Goal: Transaction & Acquisition: Purchase product/service

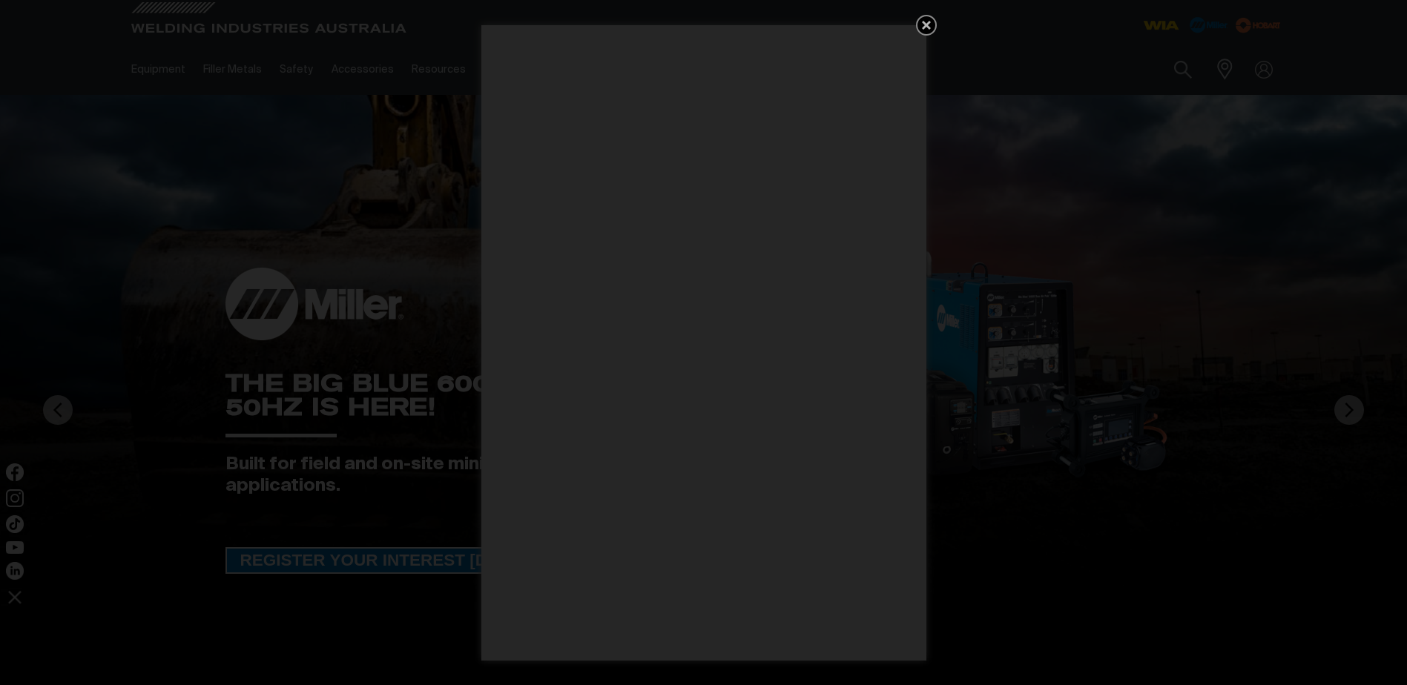
click at [928, 24] on icon "Get 5 WIA Welding Guides Free!" at bounding box center [926, 25] width 9 height 9
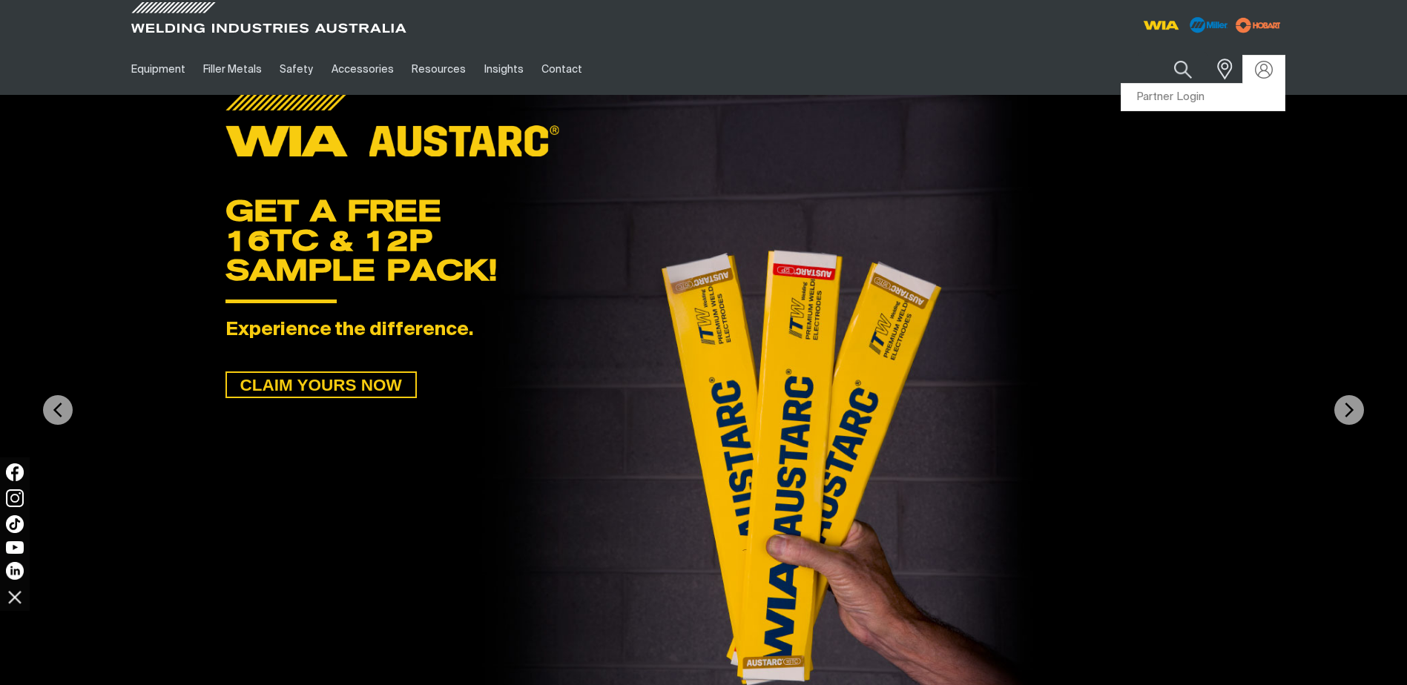
click at [1253, 63] on div at bounding box center [1264, 70] width 24 height 18
click at [1189, 99] on link "Partner Login" at bounding box center [1202, 97] width 163 height 27
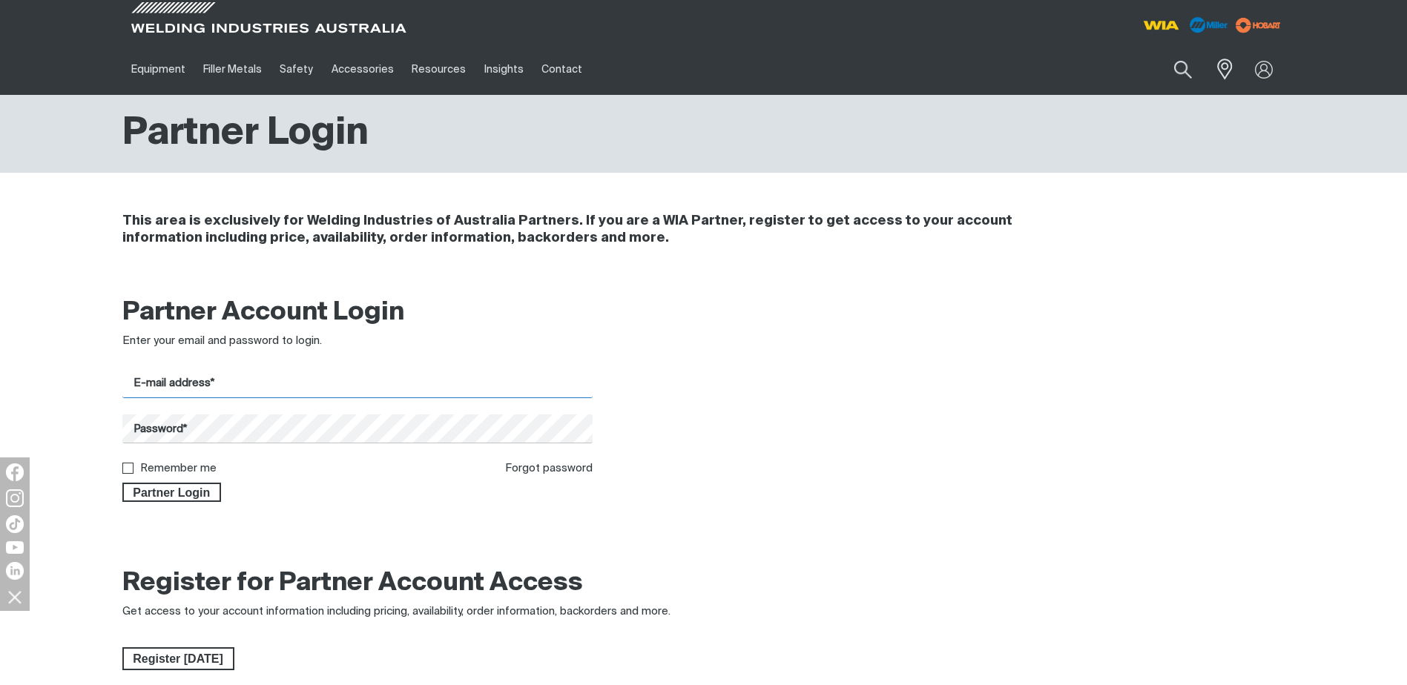
click at [202, 385] on input "E-mail address*" at bounding box center [357, 383] width 471 height 29
type input "[EMAIL_ADDRESS][DOMAIN_NAME]"
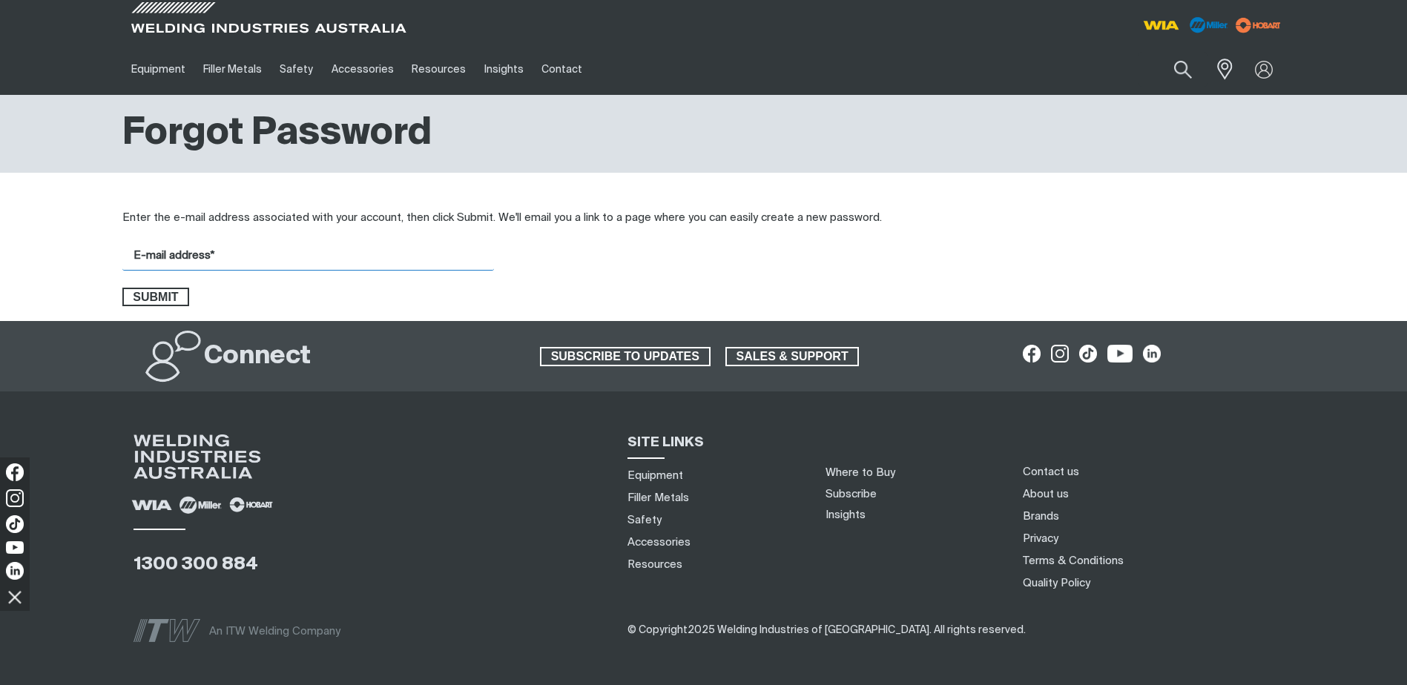
click at [171, 257] on input "E-mail address*" at bounding box center [307, 256] width 371 height 29
type input "[EMAIL_ADDRESS][DOMAIN_NAME]"
click at [167, 297] on span "Submit" at bounding box center [156, 297] width 65 height 19
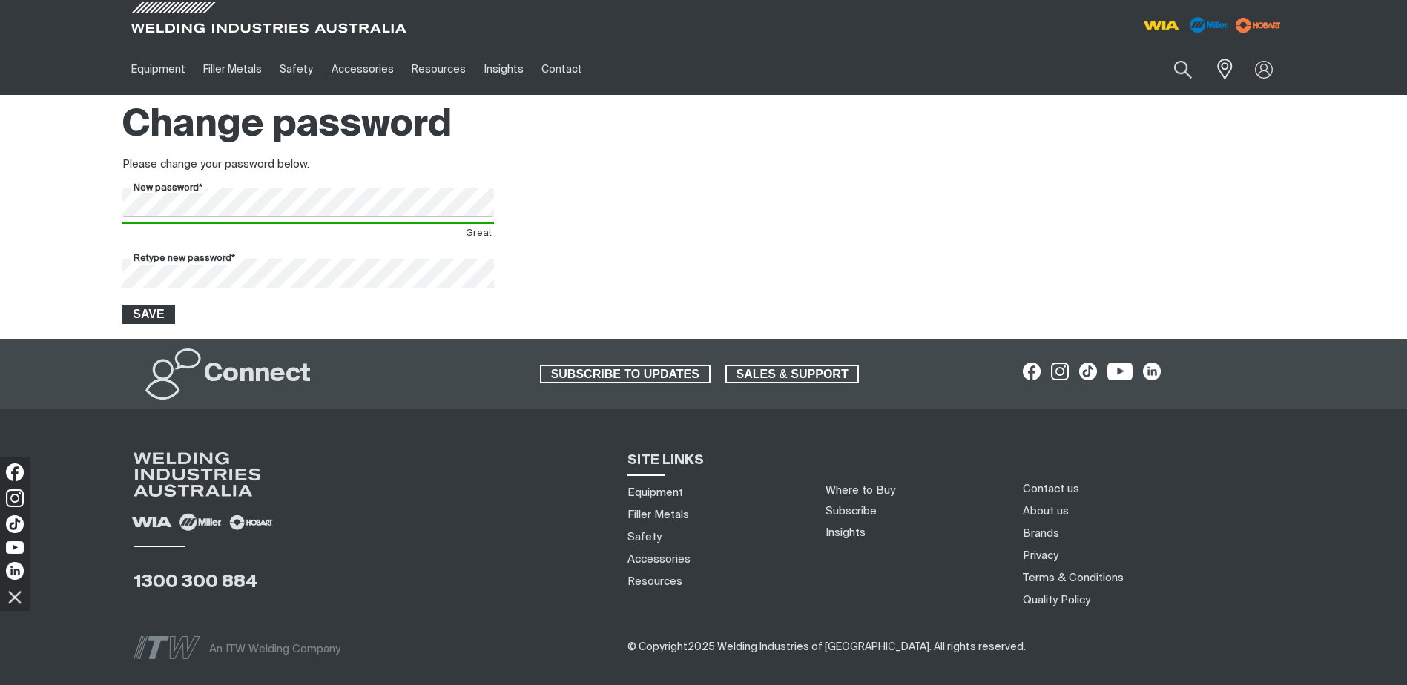
click at [160, 305] on button "Save" at bounding box center [148, 314] width 53 height 19
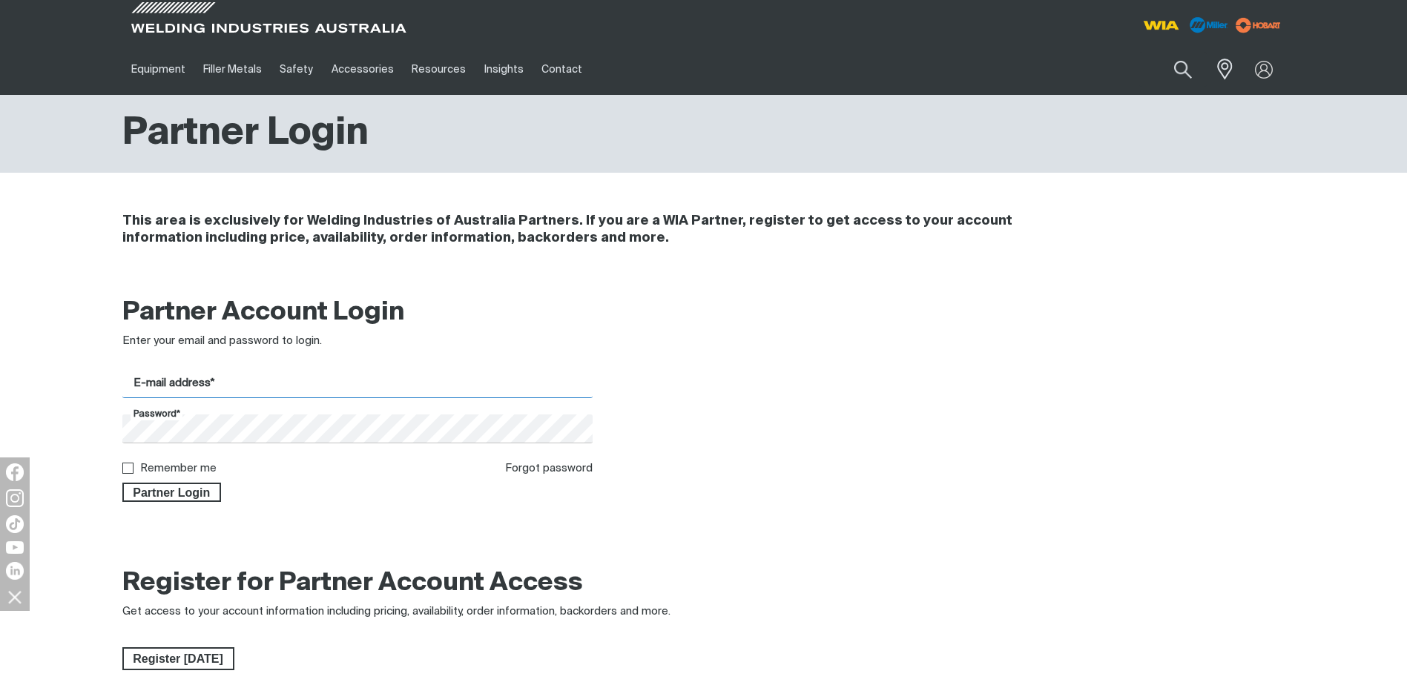
click at [219, 387] on input "E-mail address*" at bounding box center [357, 383] width 471 height 29
click at [217, 387] on input "E-mail address*" at bounding box center [357, 383] width 471 height 29
type input "[EMAIL_ADDRESS][DOMAIN_NAME]"
click at [369, 348] on div "Enter your email and password to login." at bounding box center [357, 341] width 471 height 17
click at [403, 480] on div "Partner Login" at bounding box center [357, 489] width 471 height 25
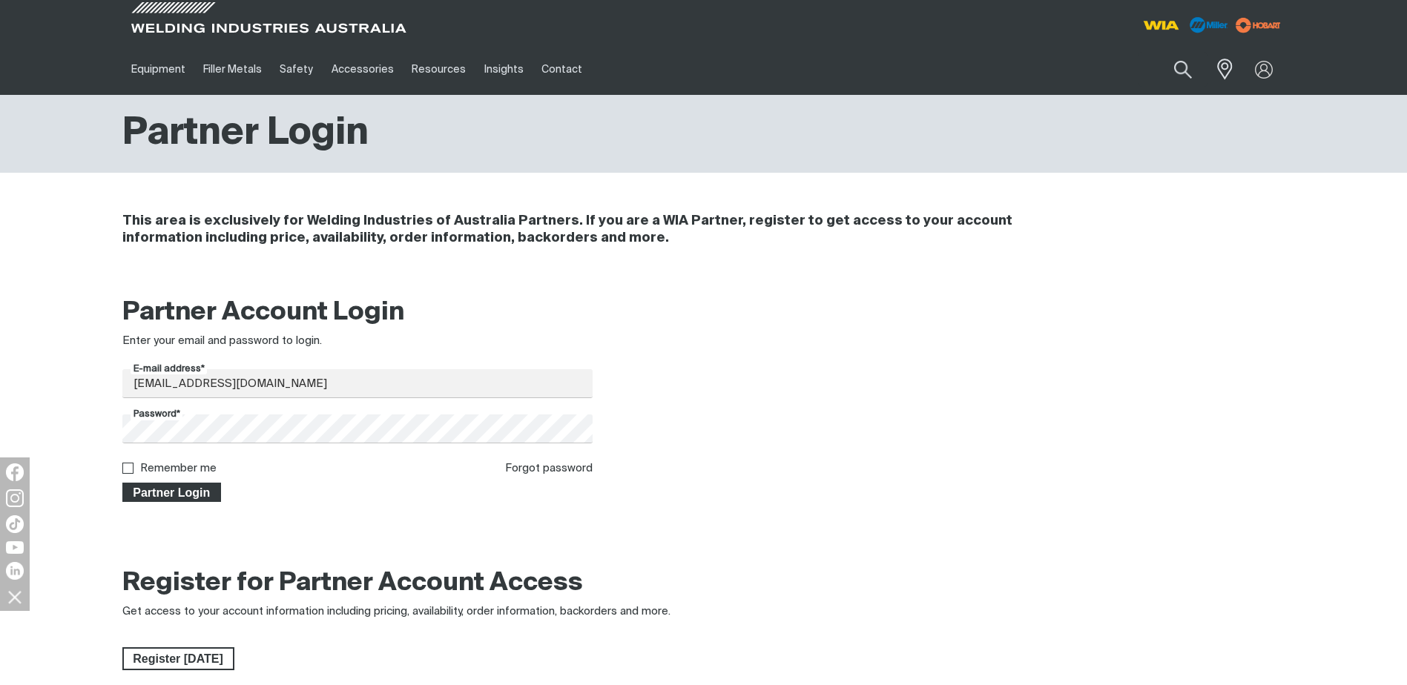
click at [170, 489] on span "Partner Login" at bounding box center [172, 492] width 96 height 19
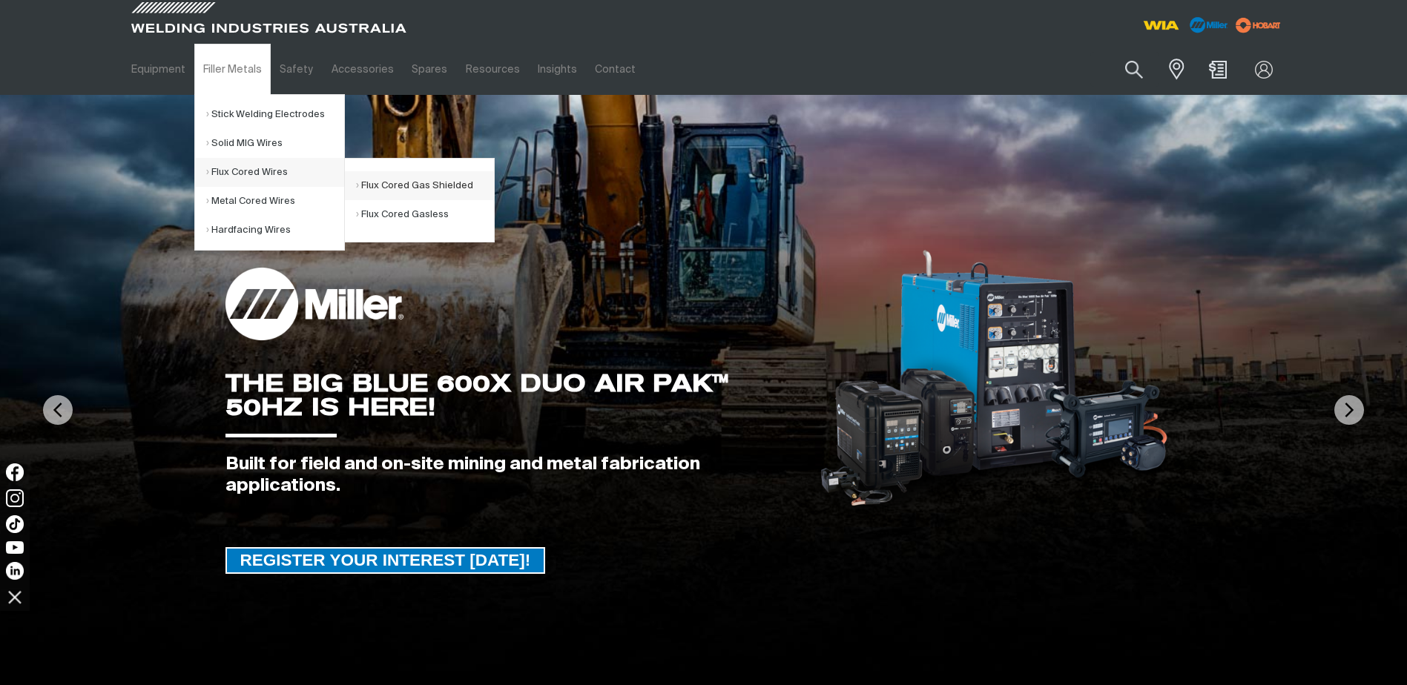
click at [379, 188] on link "Flux Cored Gas Shielded" at bounding box center [425, 185] width 138 height 29
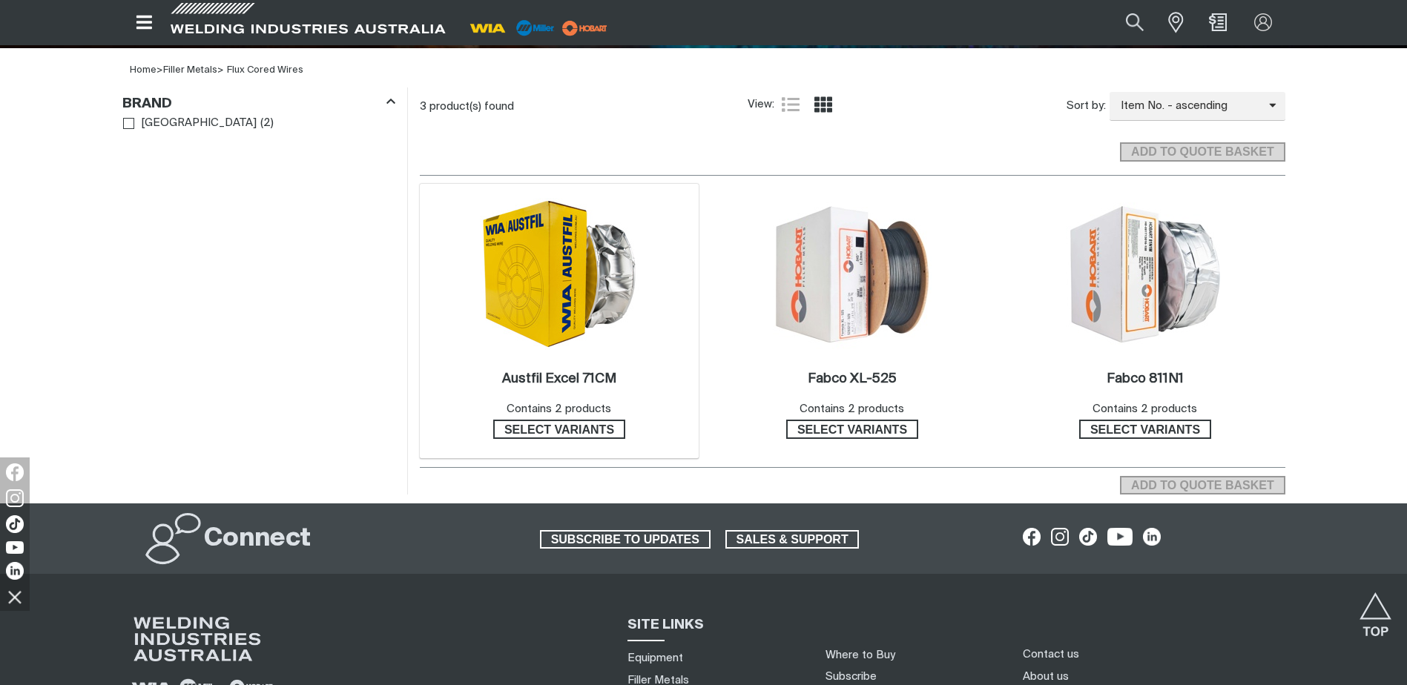
scroll to position [445, 0]
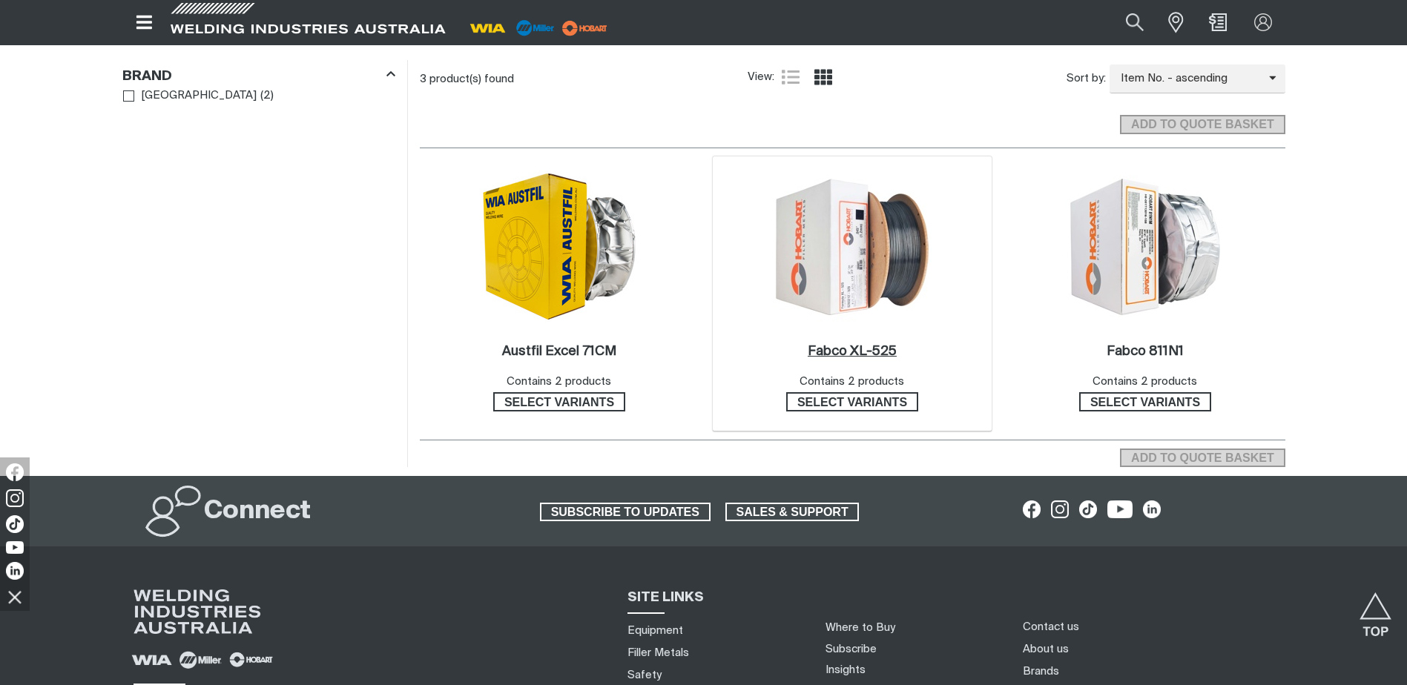
click at [849, 350] on h2 "Fabco XL-525 ." at bounding box center [851, 351] width 89 height 13
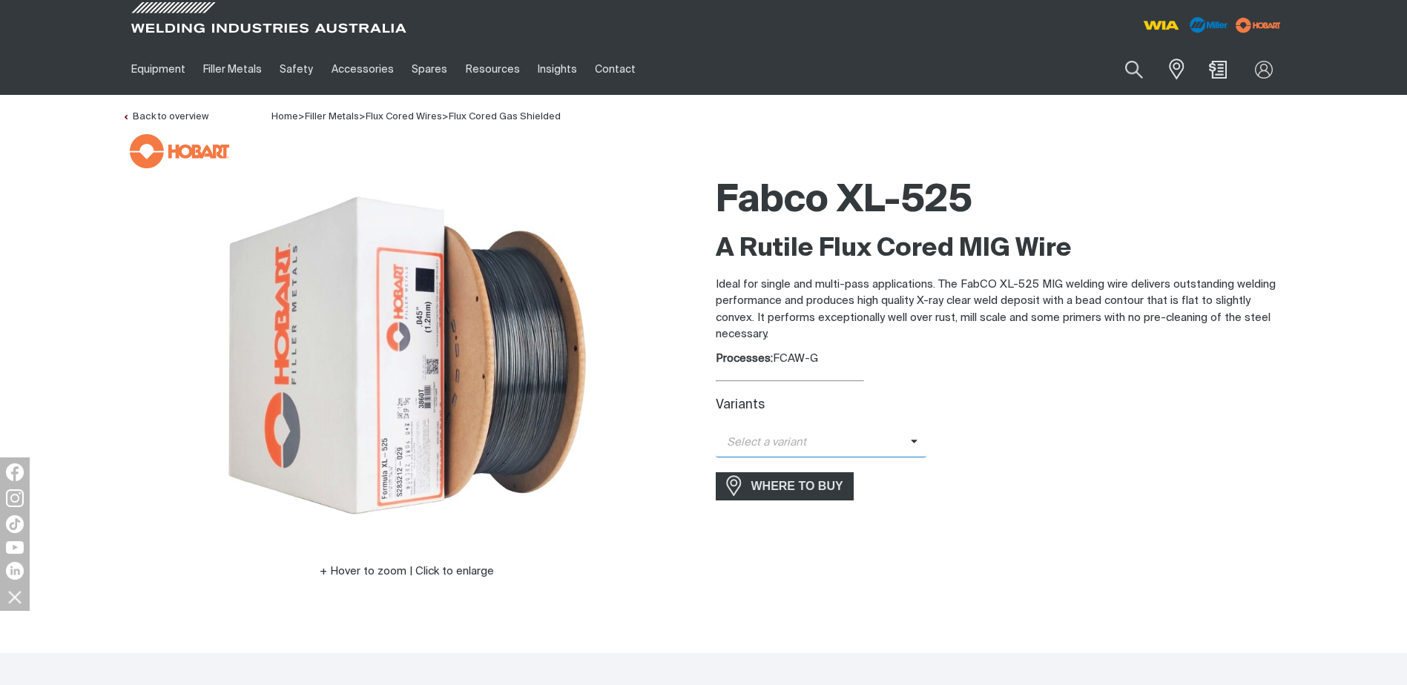
click at [910, 440] on icon at bounding box center [913, 441] width 7 height 11
click at [849, 462] on span "FabCo XL-525 - 1.2mm (15kg)" at bounding box center [820, 468] width 211 height 22
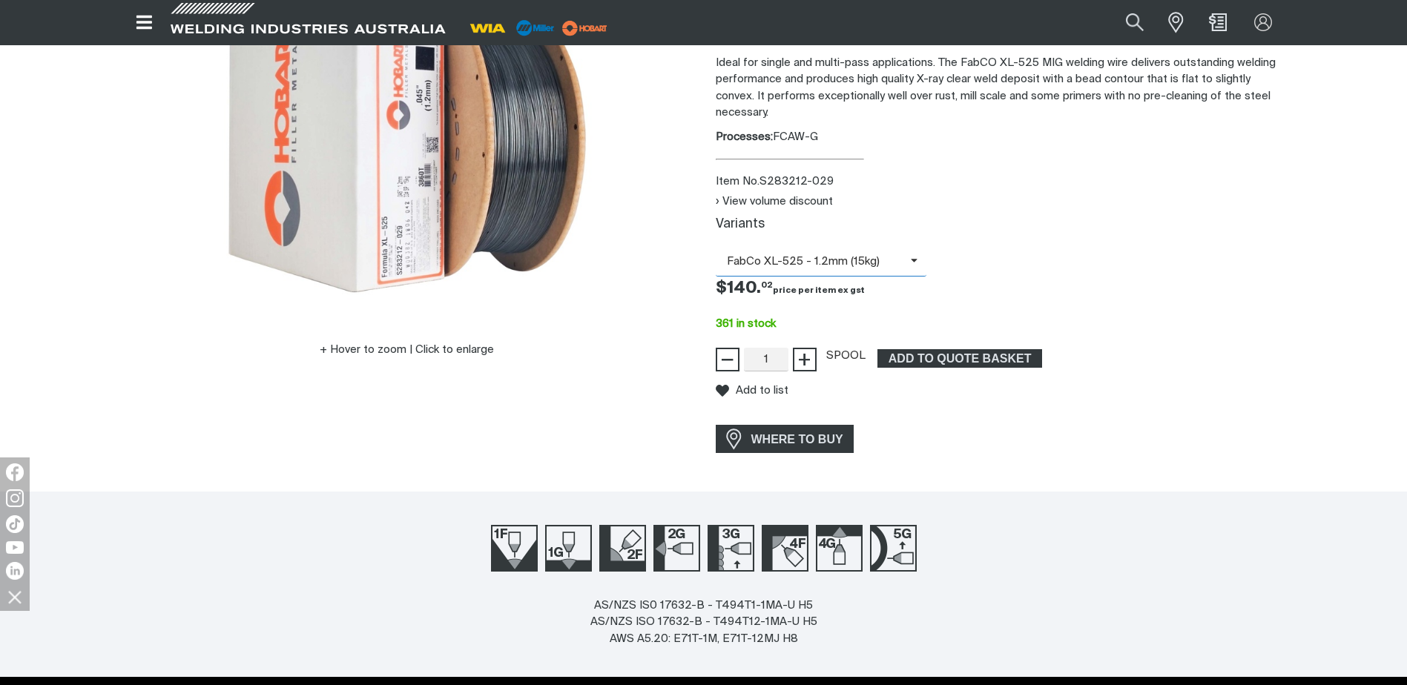
scroll to position [222, 0]
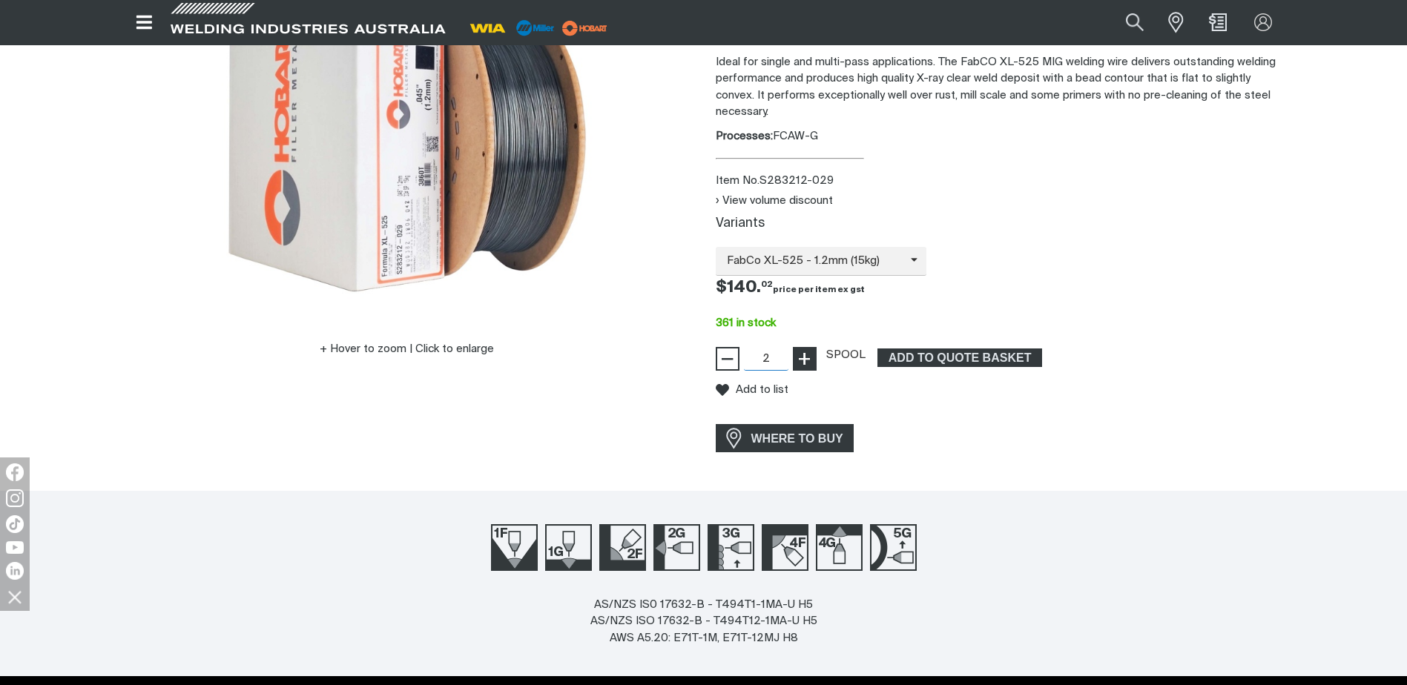
click at [804, 365] on span "+" at bounding box center [804, 358] width 14 height 25
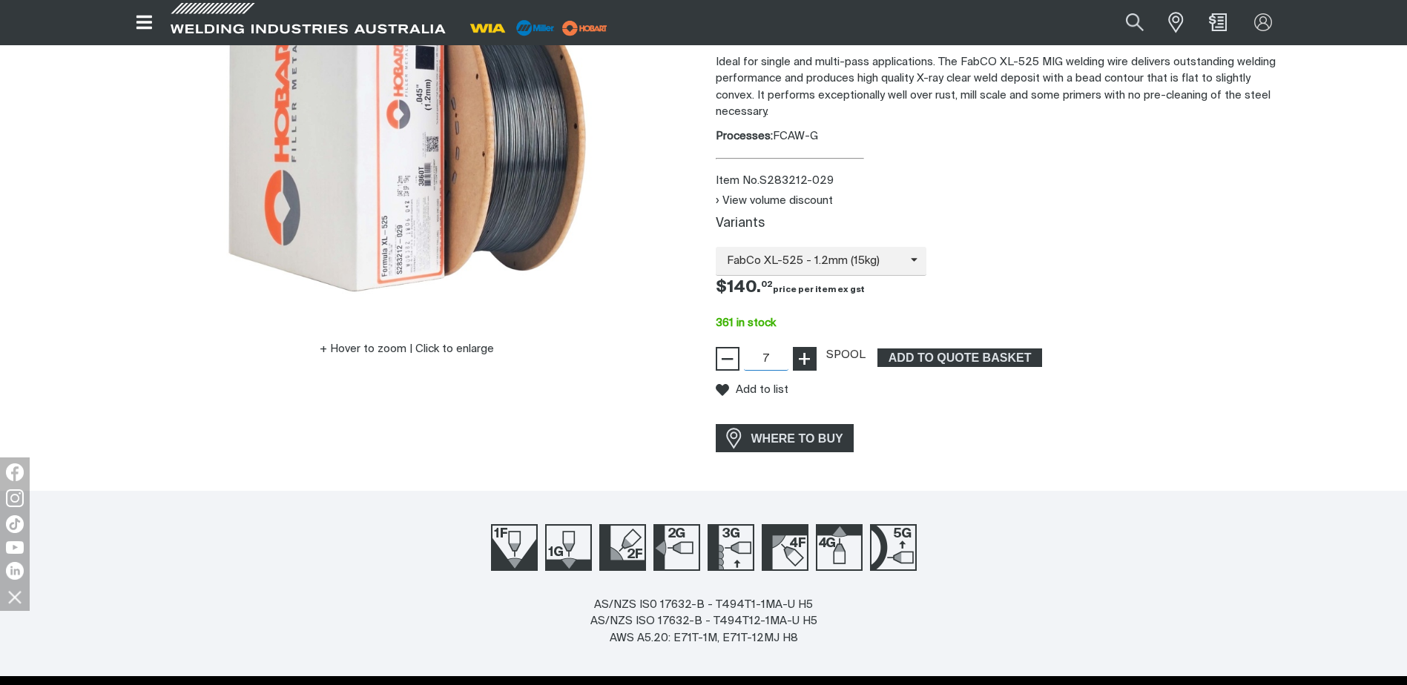
click at [804, 364] on span "+" at bounding box center [804, 358] width 14 height 25
click at [801, 362] on span "+" at bounding box center [804, 358] width 14 height 25
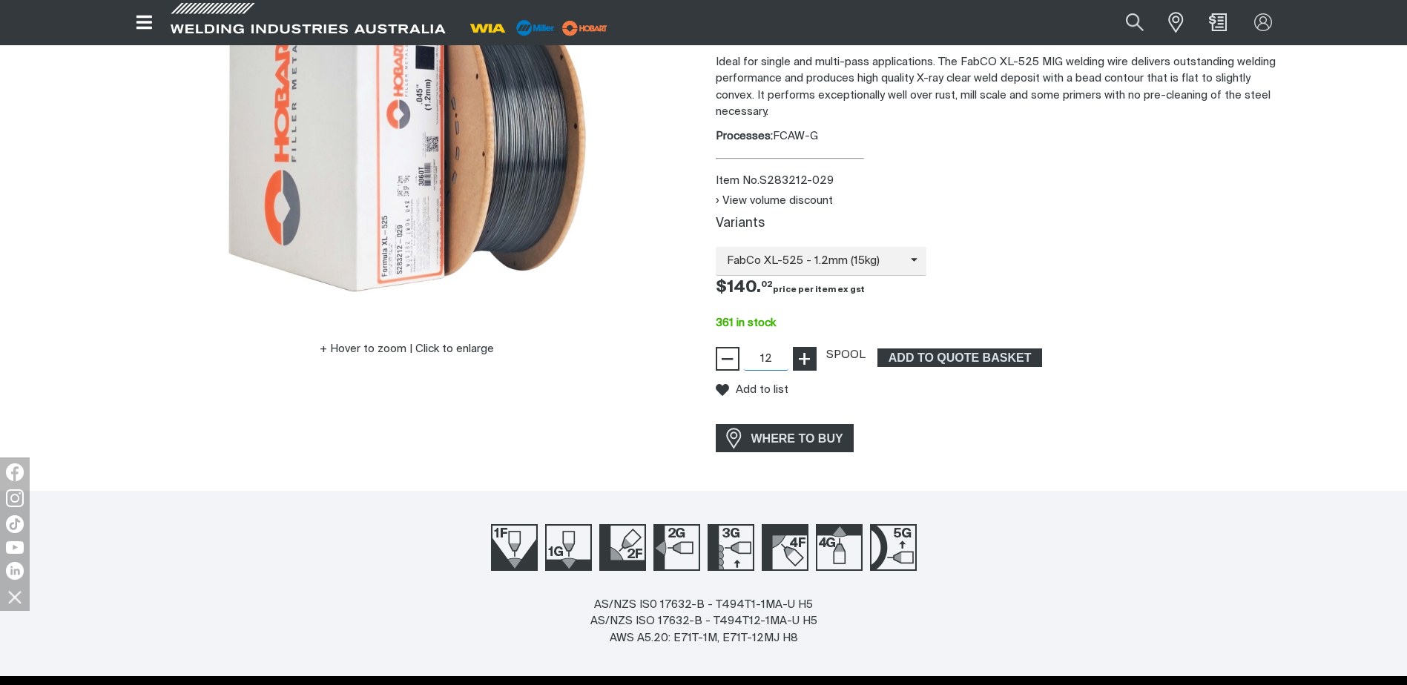
click at [801, 361] on span "+" at bounding box center [804, 358] width 14 height 25
click at [802, 360] on span "+" at bounding box center [804, 358] width 14 height 25
drag, startPoint x: 770, startPoint y: 359, endPoint x: 713, endPoint y: 350, distance: 58.5
click at [707, 357] on div "Fabco XL-525 A Rutile Flux Cored MIG Wire Ideal for single and multi-pass appli…" at bounding box center [1000, 203] width 593 height 512
type input "72"
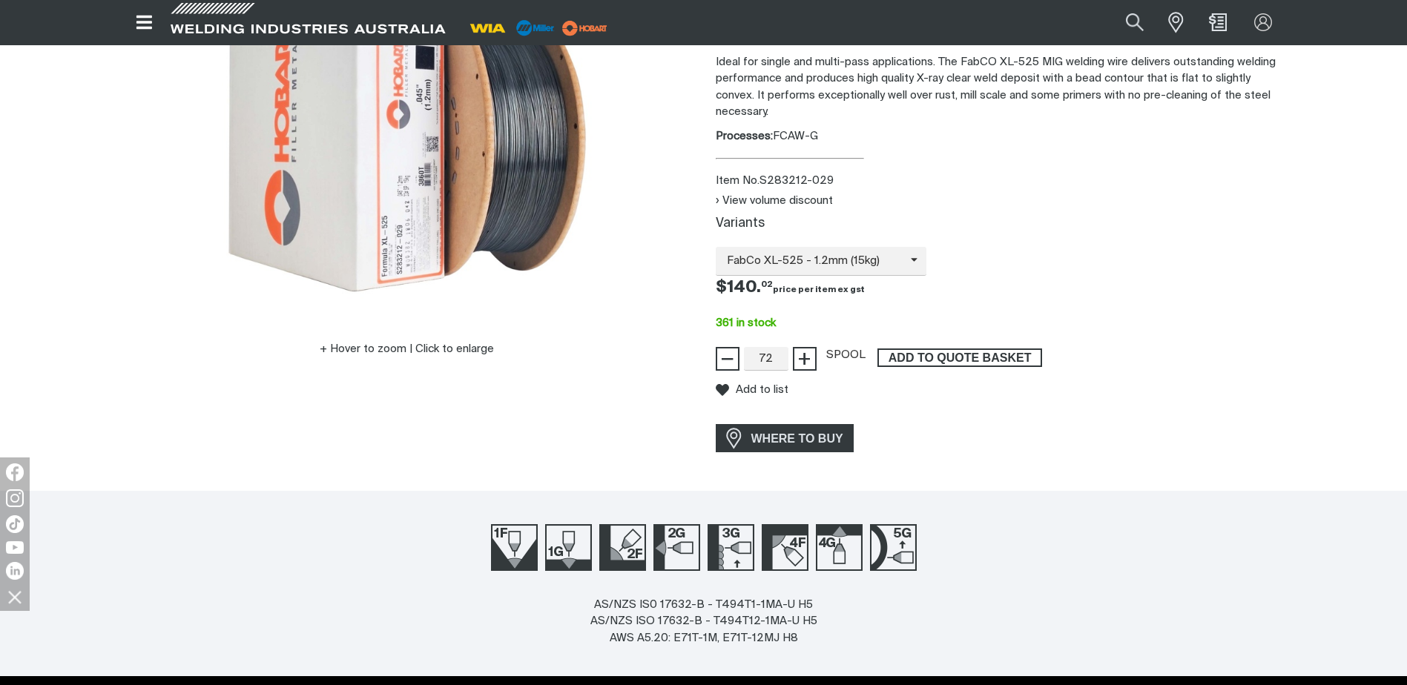
click at [924, 359] on span "ADD TO QUOTE BASKET" at bounding box center [960, 357] width 162 height 19
click at [1229, 377] on div "Add to list" at bounding box center [999, 390] width 569 height 39
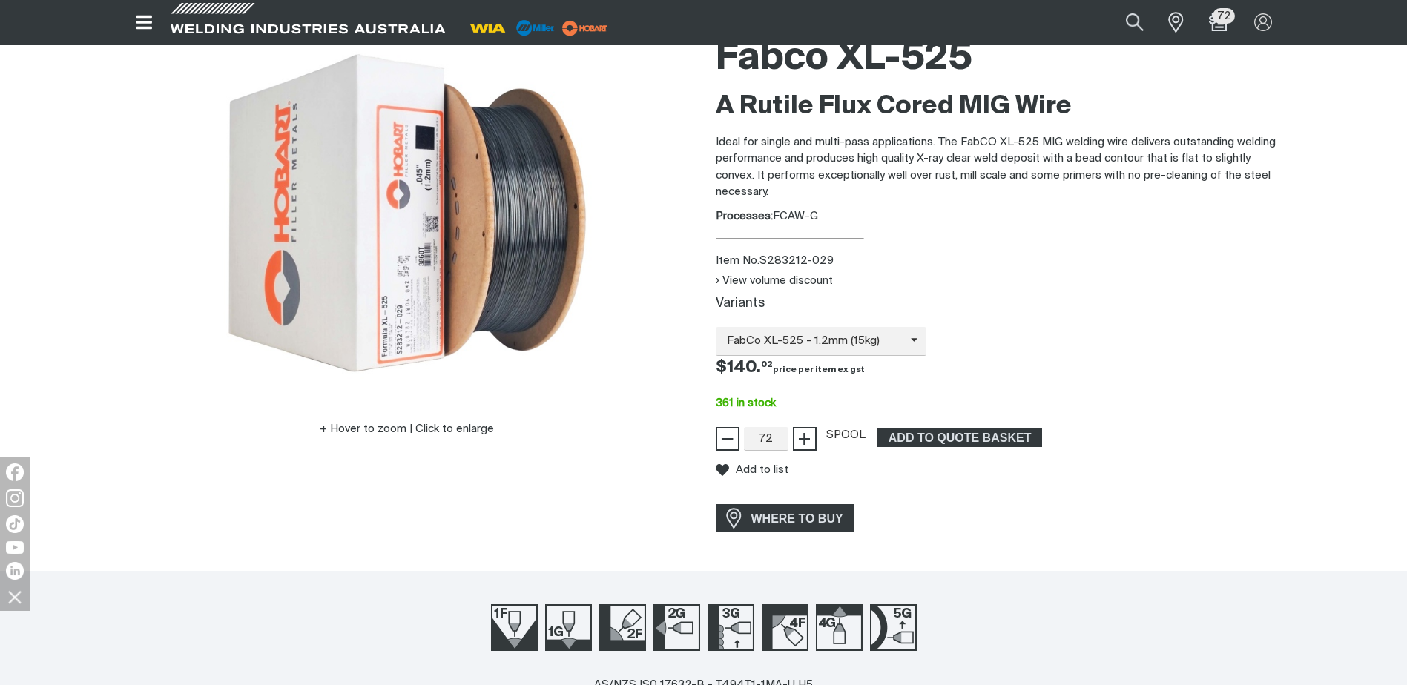
scroll to position [0, 0]
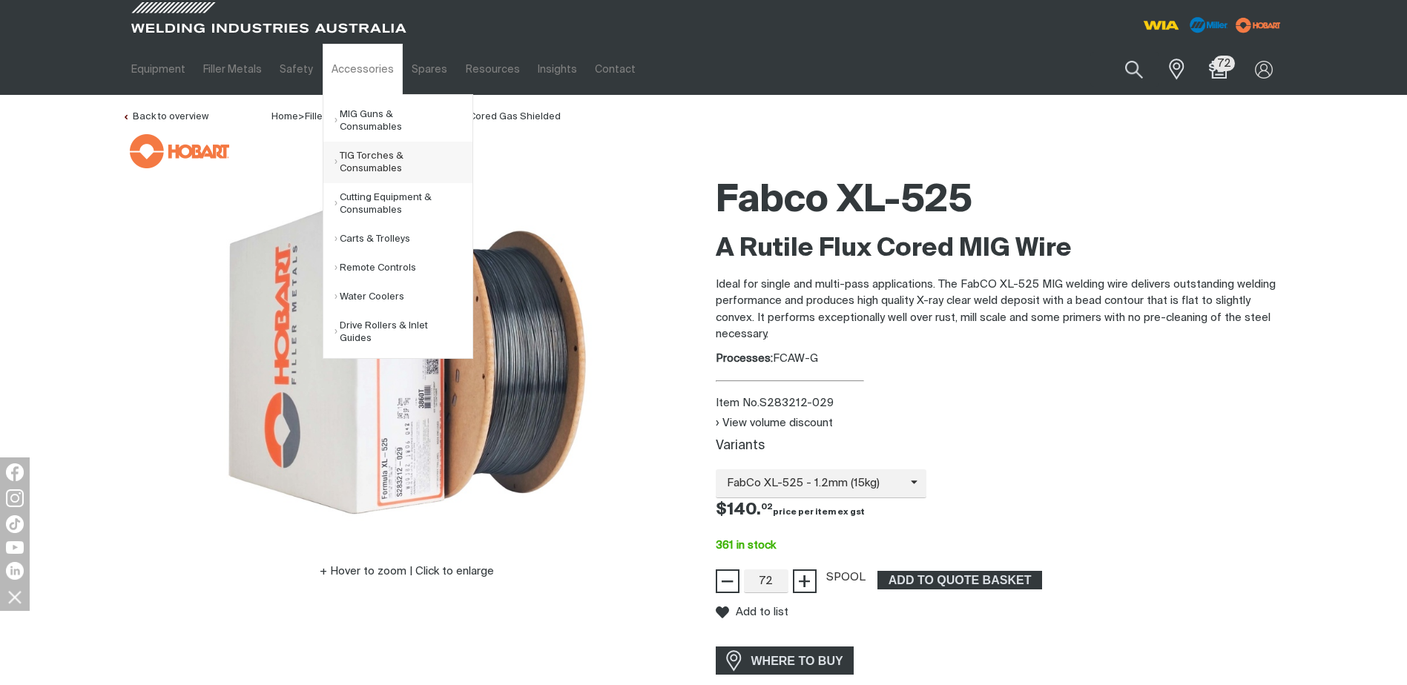
click at [370, 144] on link "TIG Torches & Consumables" at bounding box center [403, 163] width 138 height 42
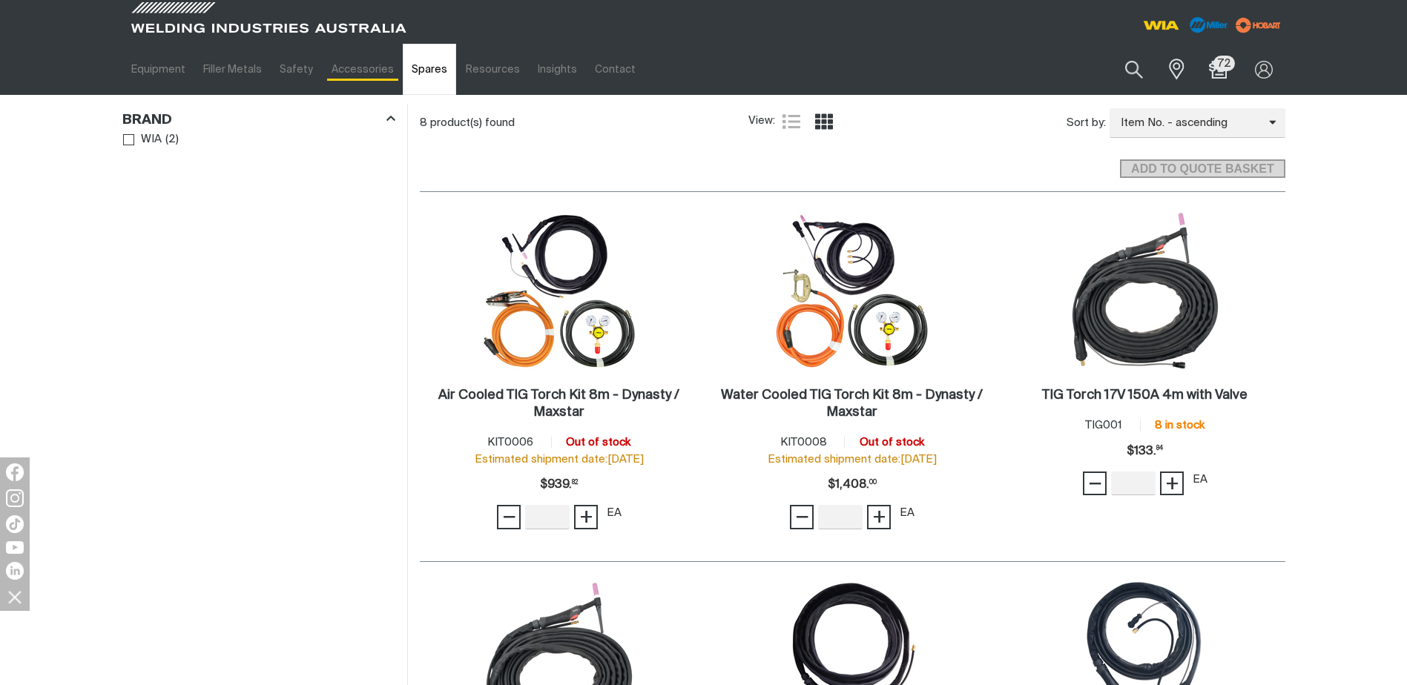
click at [423, 65] on link "Spares" at bounding box center [429, 69] width 53 height 51
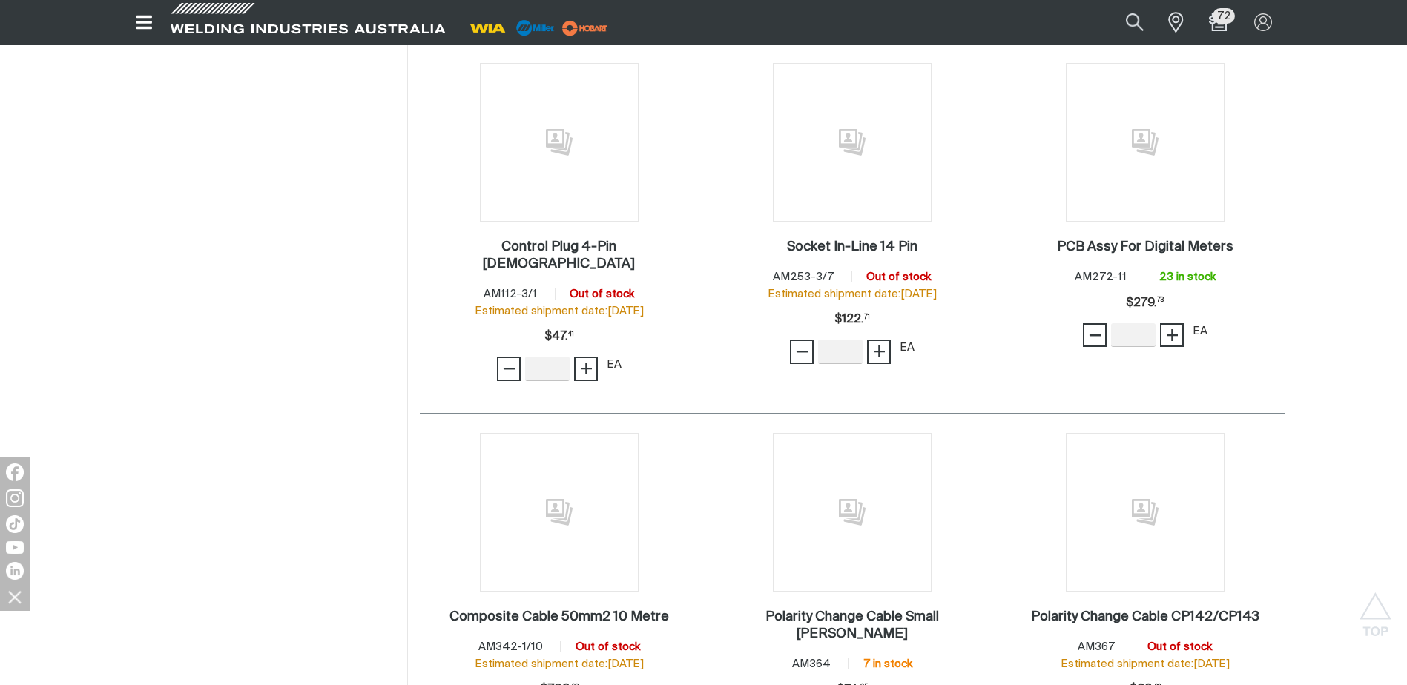
scroll to position [890, 0]
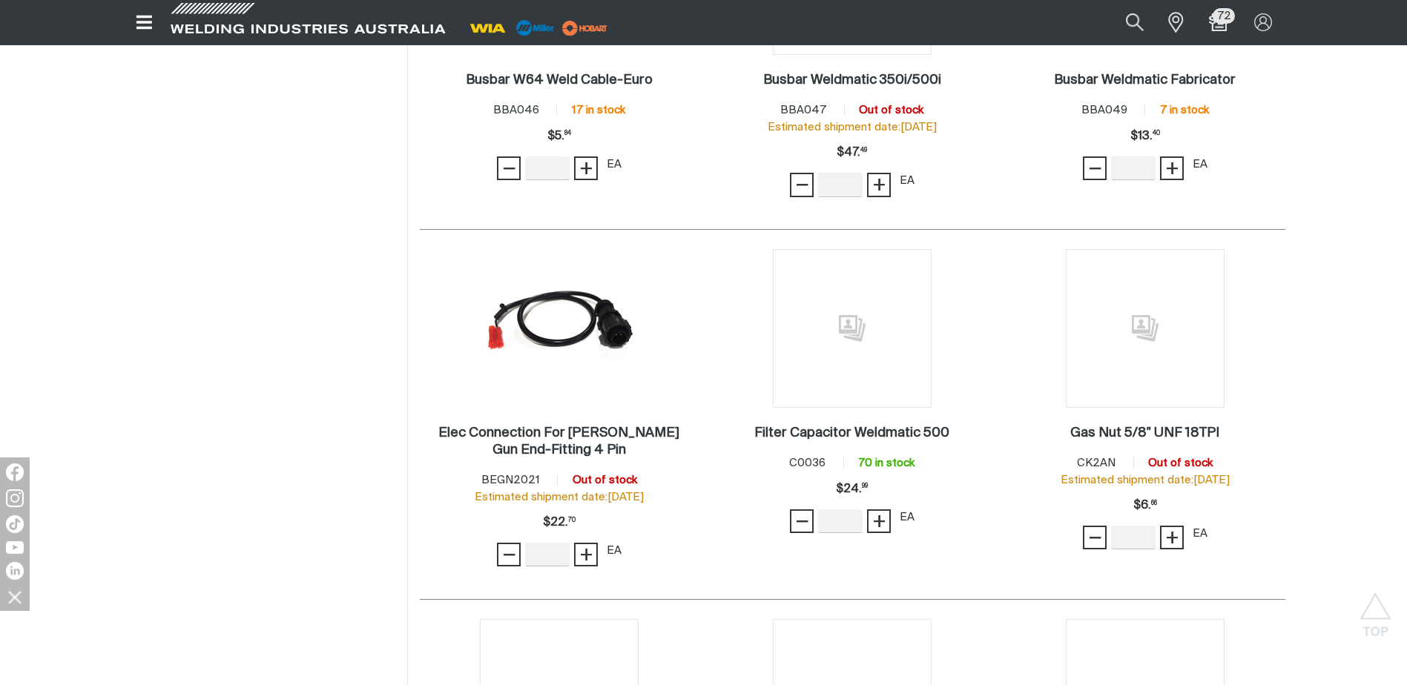
scroll to position [1854, 0]
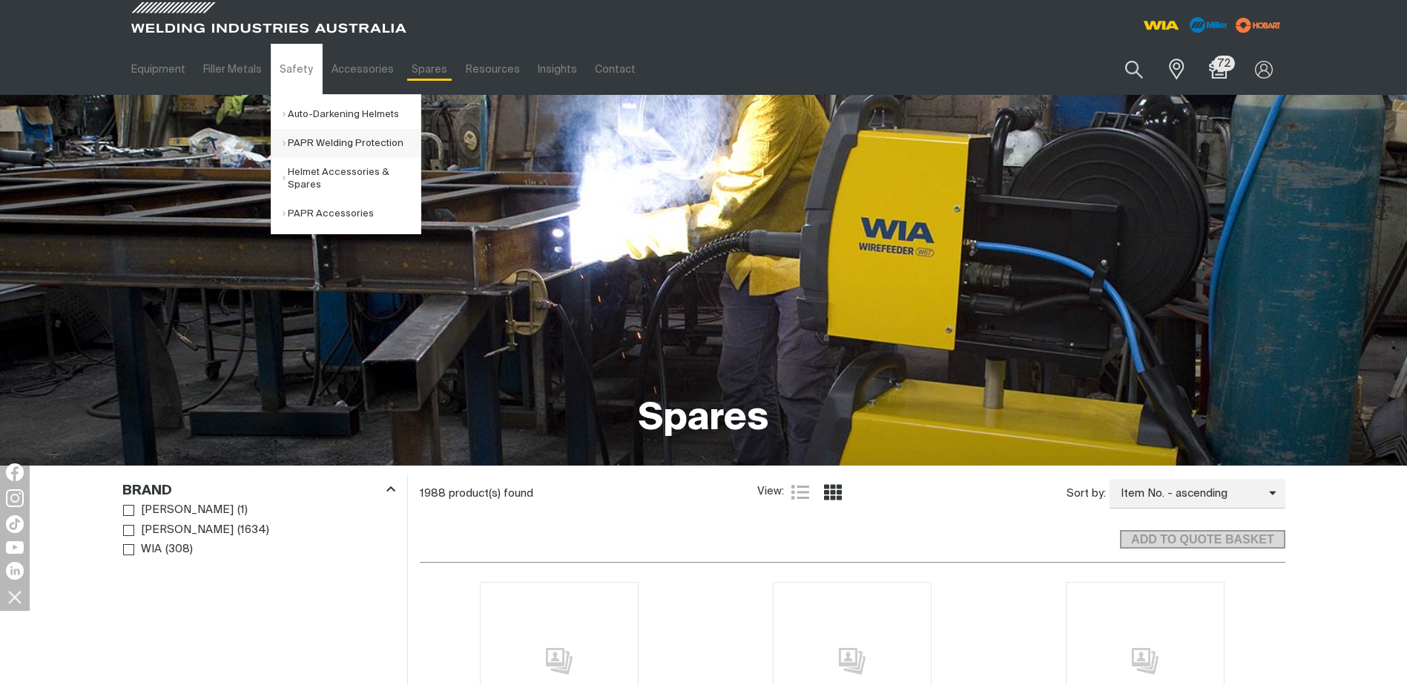
click at [313, 144] on link "PAPR Welding Protection" at bounding box center [351, 143] width 138 height 29
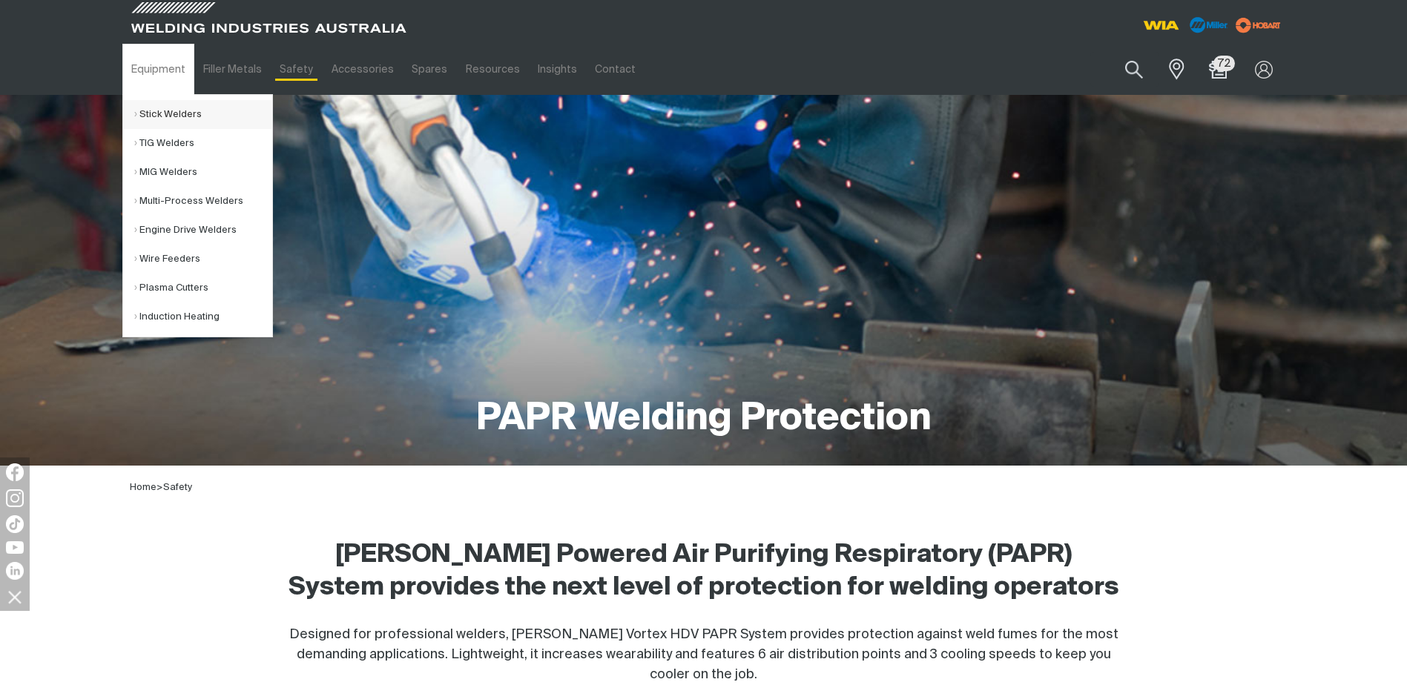
click at [167, 113] on link "Stick Welders" at bounding box center [203, 114] width 138 height 29
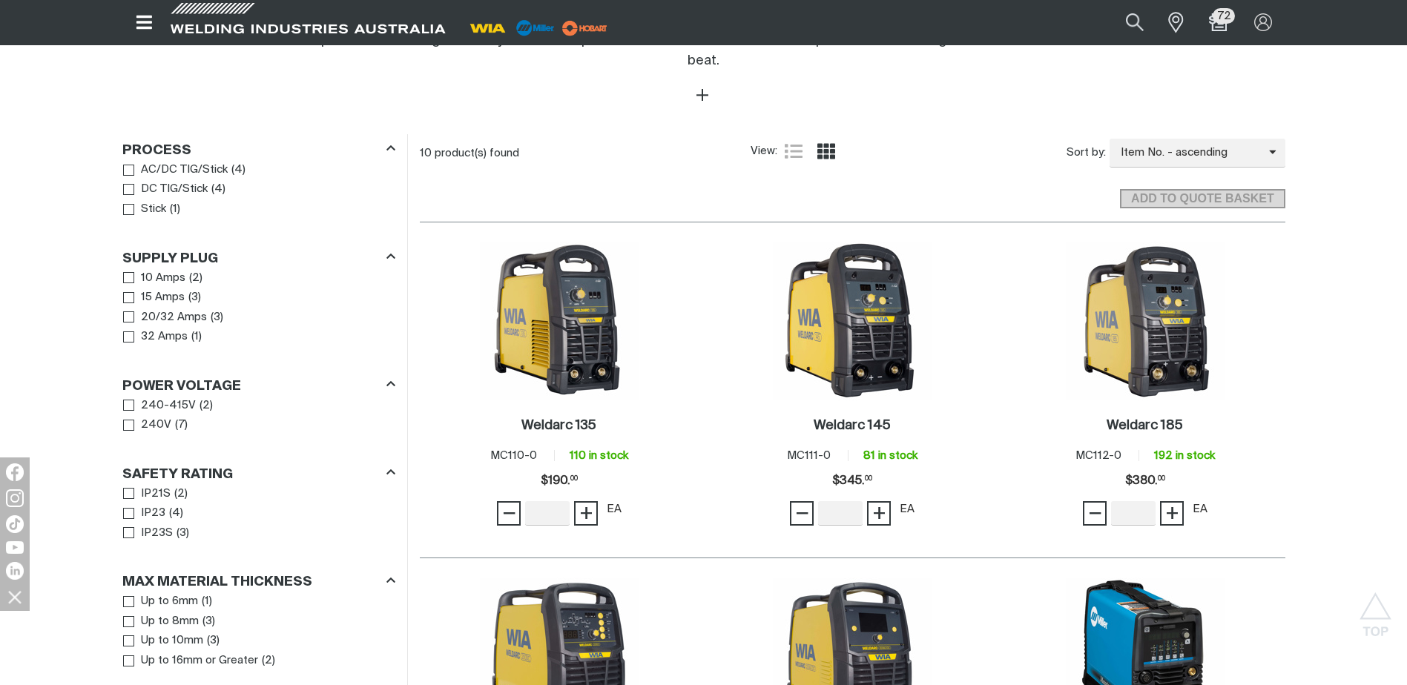
scroll to position [667, 0]
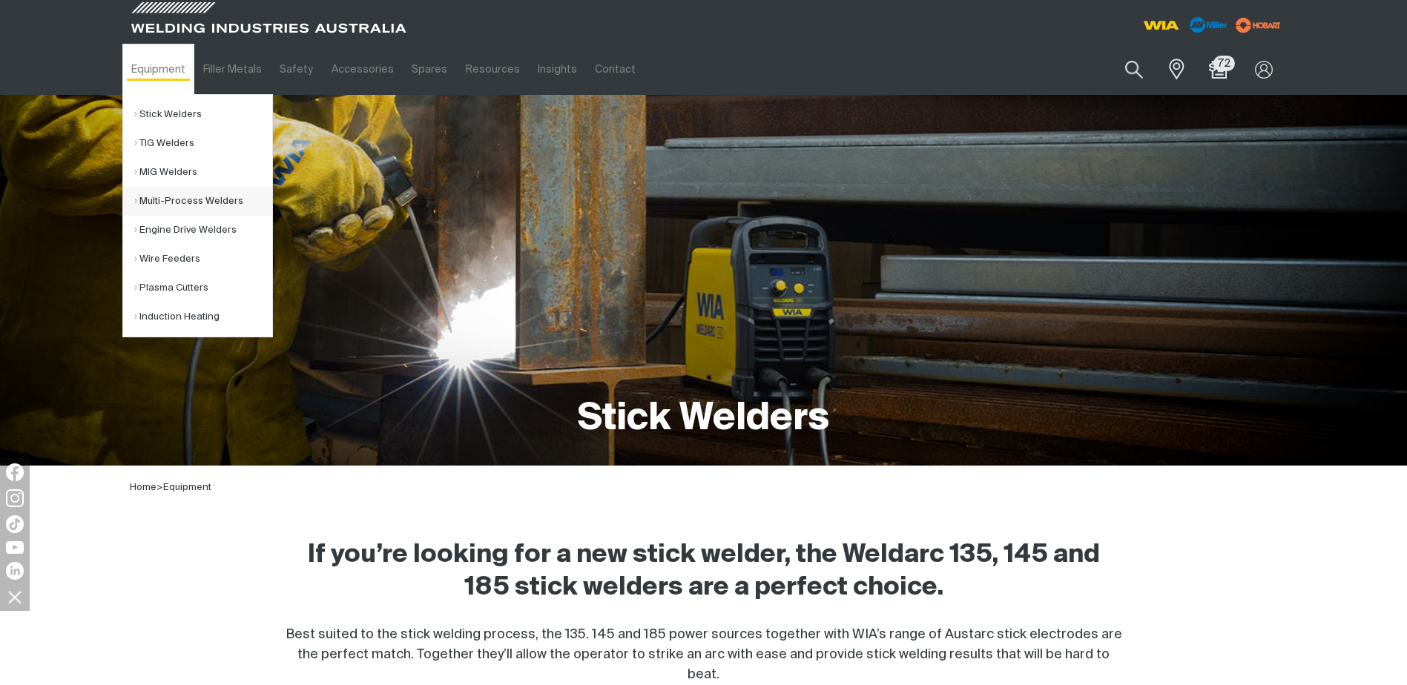
click at [161, 202] on link "Multi-Process Welders" at bounding box center [203, 201] width 138 height 29
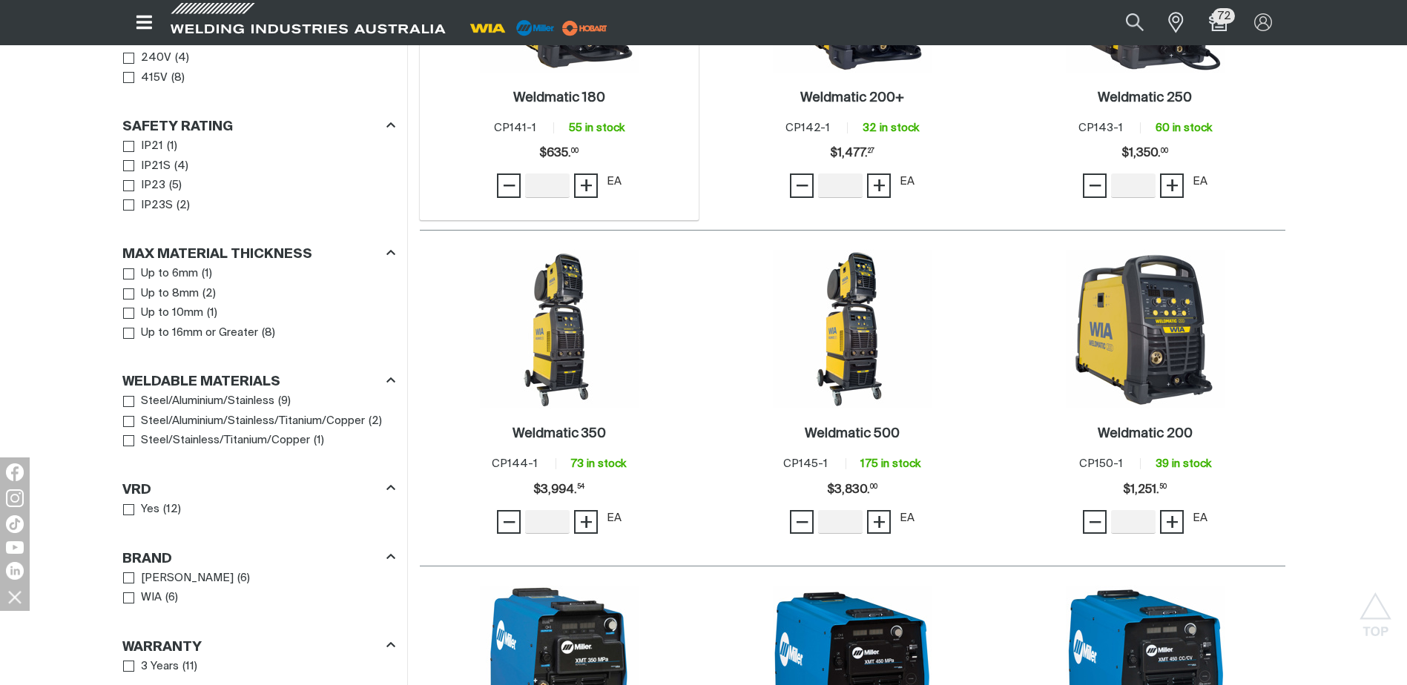
scroll to position [964, 0]
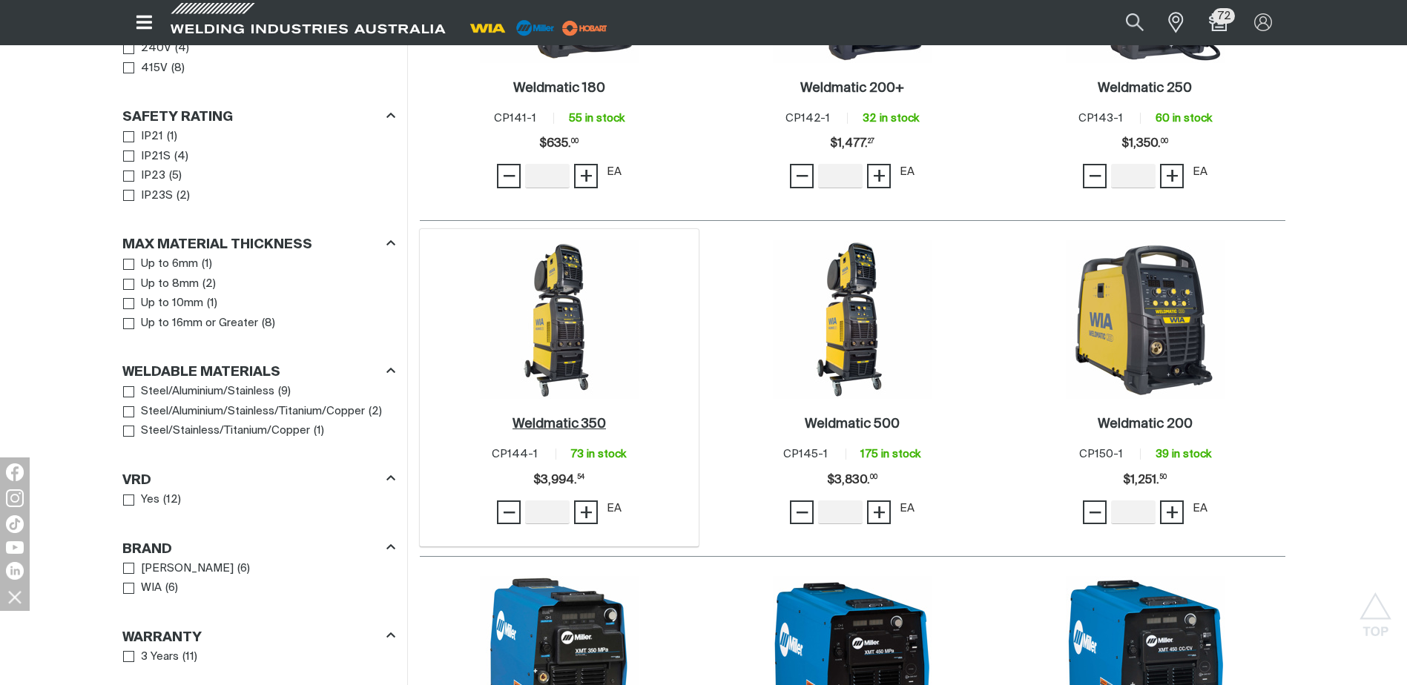
click at [584, 417] on h2 "Weldmatic 350 ." at bounding box center [558, 423] width 93 height 13
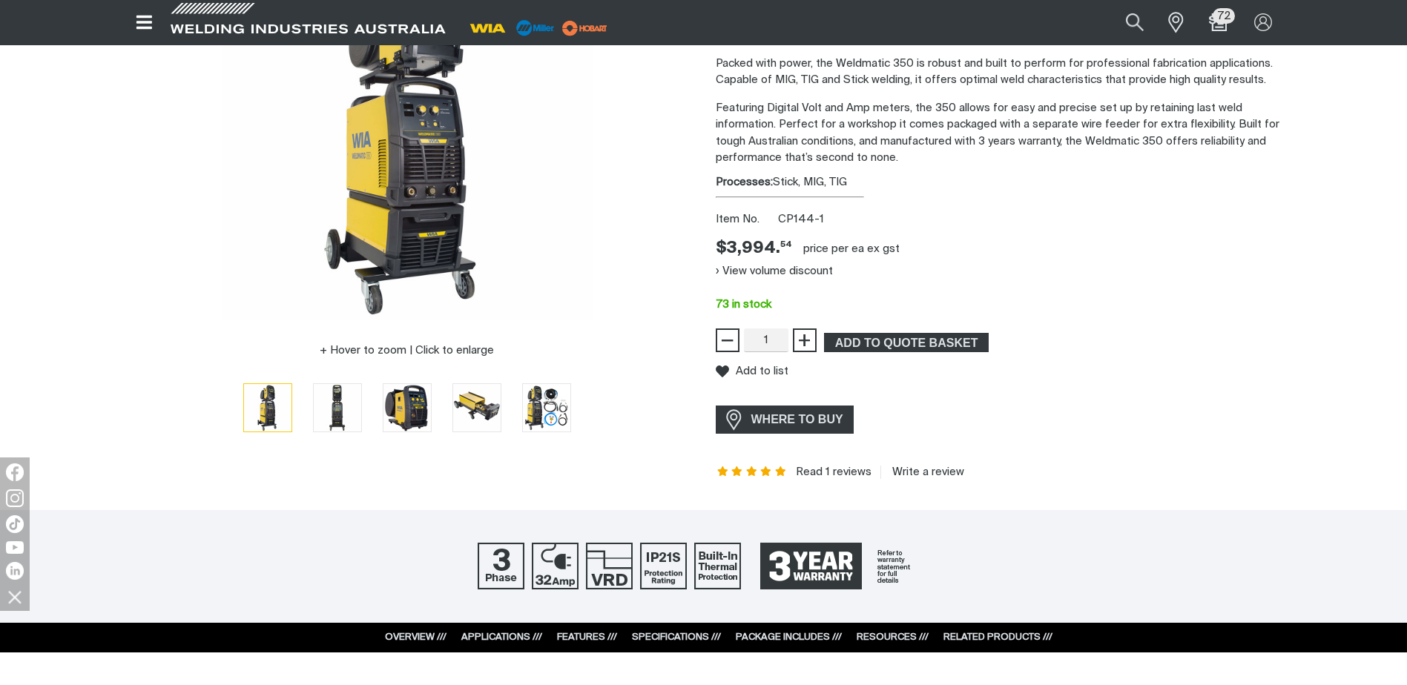
scroll to position [297, 0]
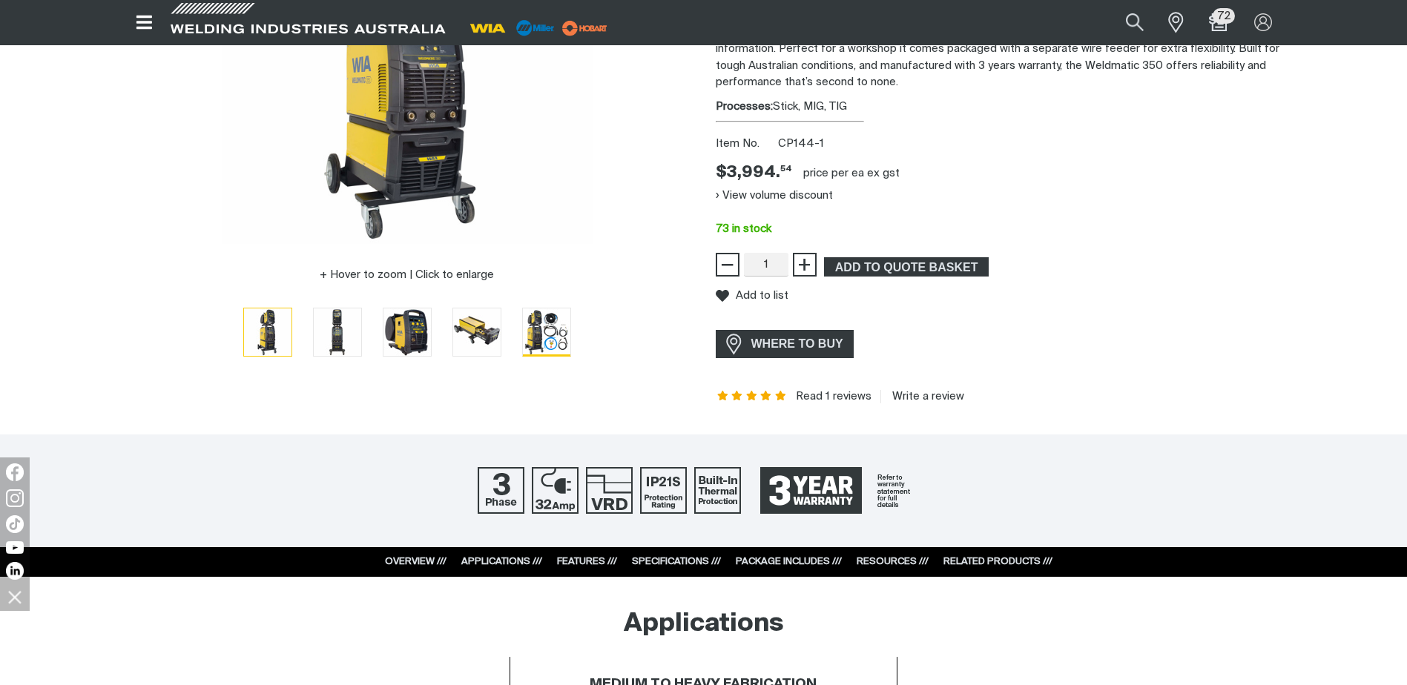
click at [555, 327] on img "Go to slide 5" at bounding box center [546, 331] width 47 height 47
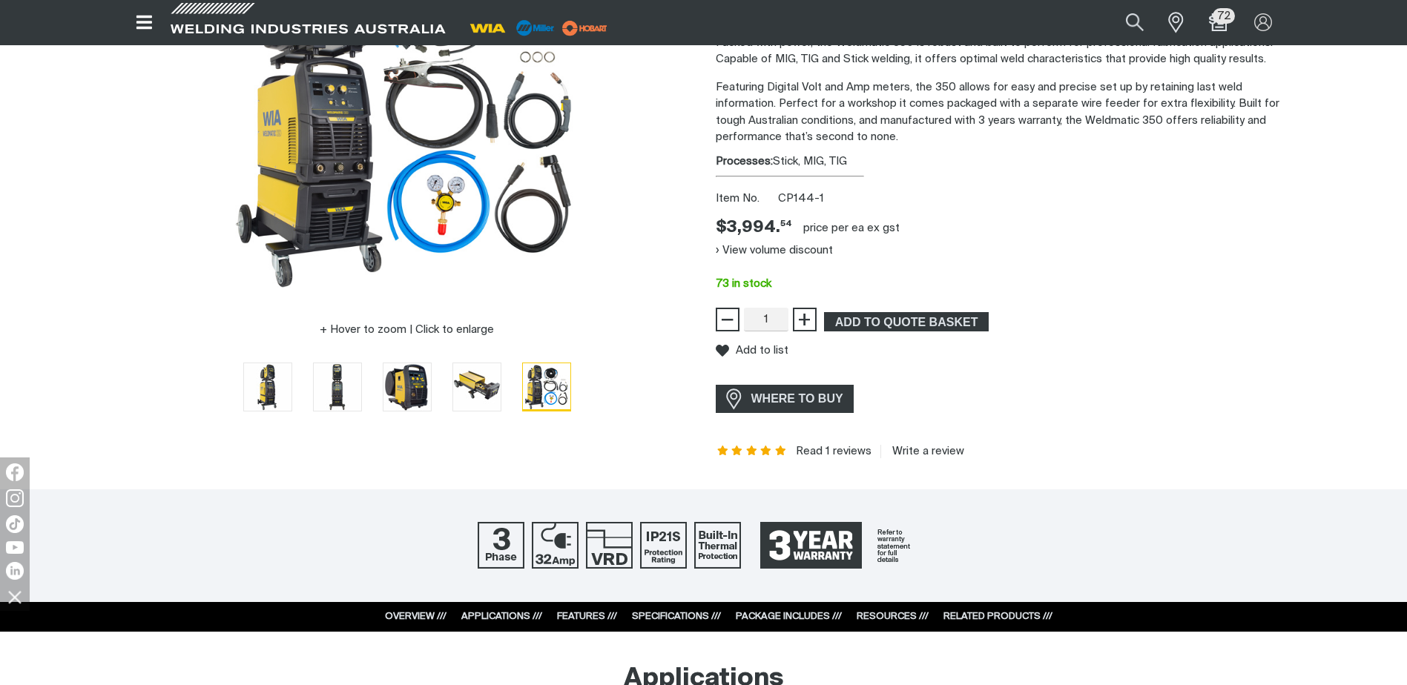
scroll to position [148, 0]
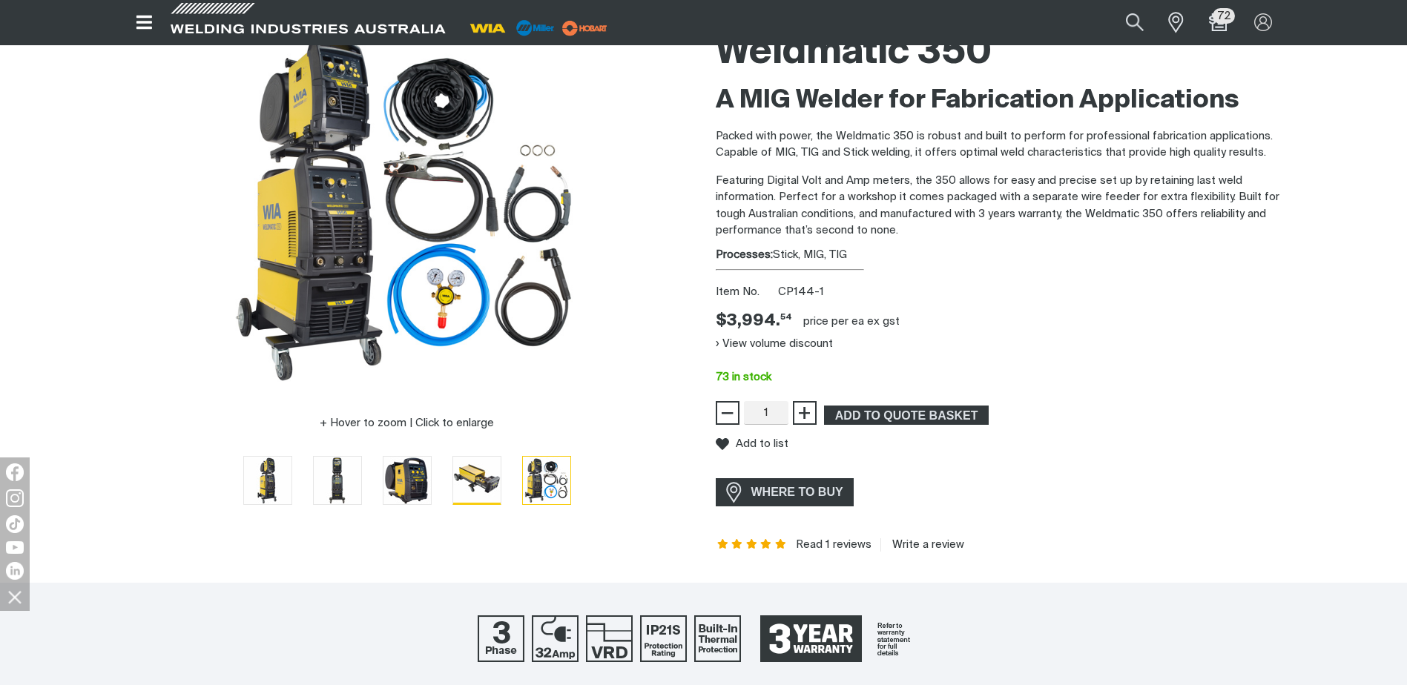
click at [480, 468] on img "Go to slide 4" at bounding box center [476, 480] width 47 height 47
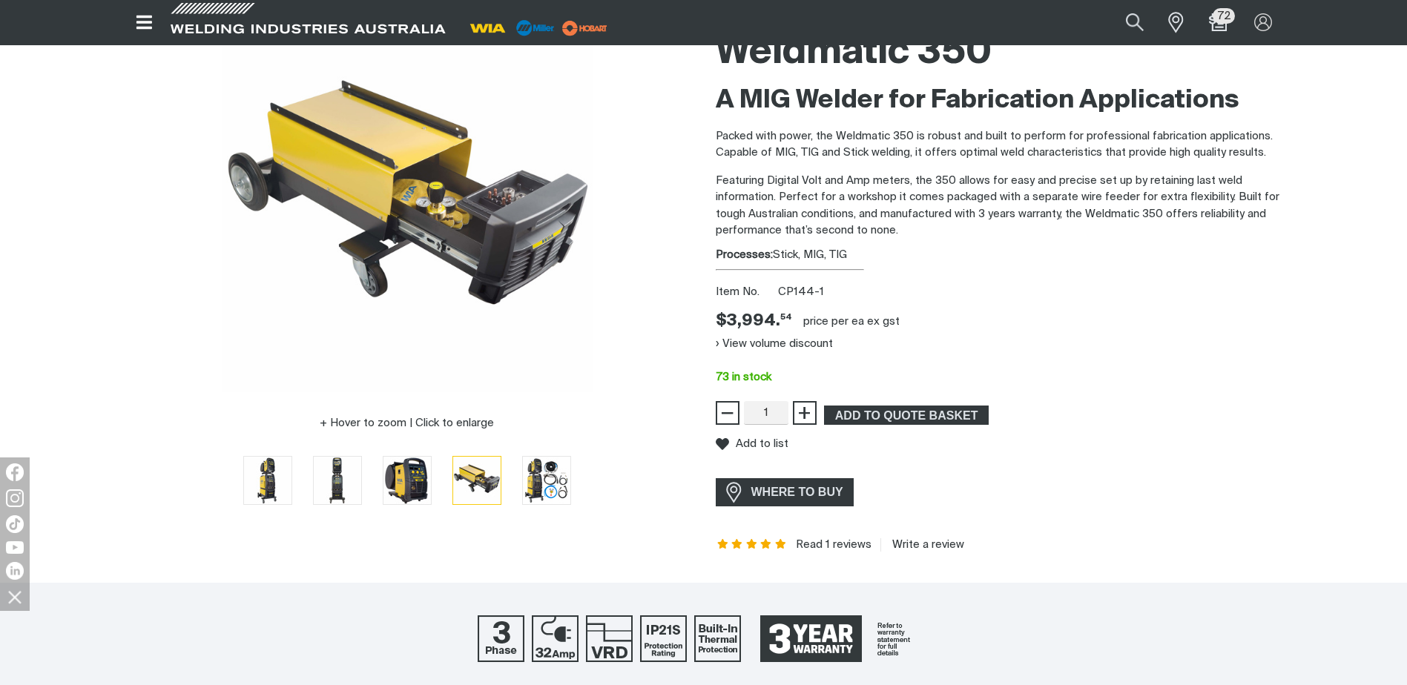
click at [387, 455] on li at bounding box center [407, 481] width 70 height 52
click at [337, 477] on img "Go to slide 2" at bounding box center [337, 480] width 47 height 47
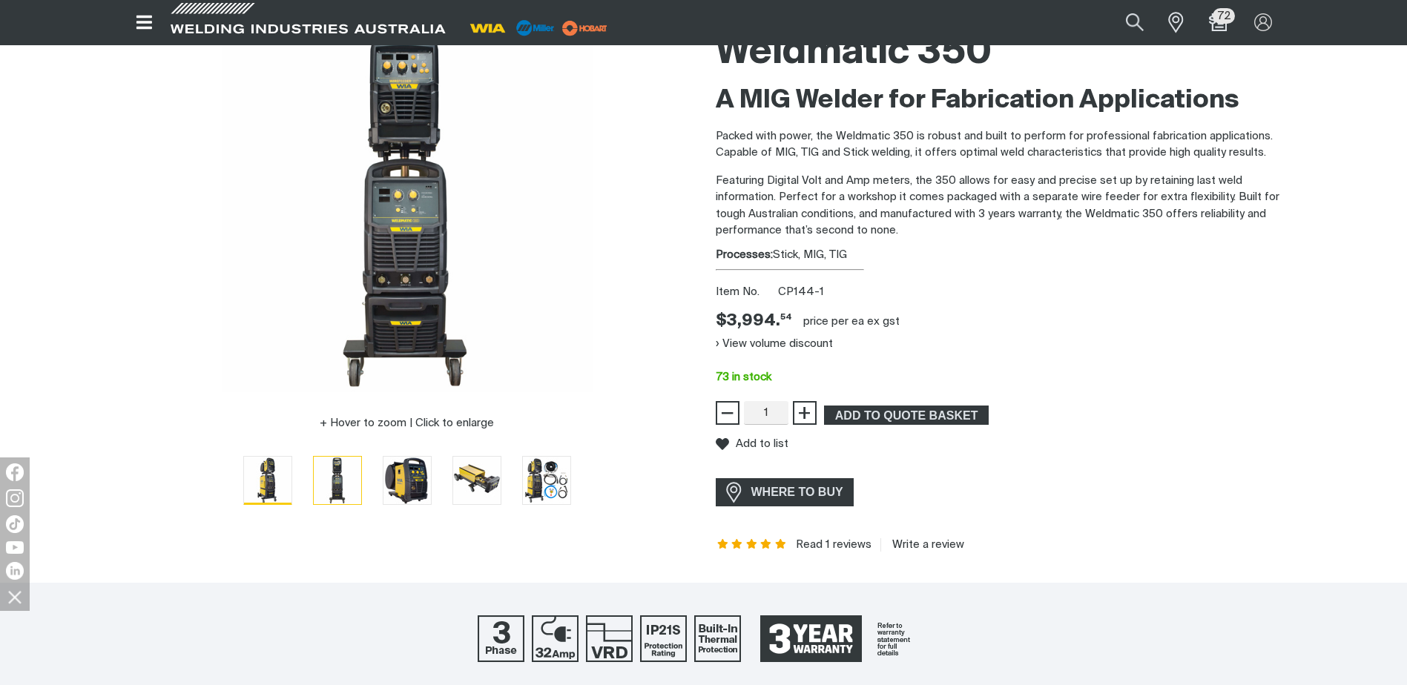
click at [291, 470] on img "Go to slide 1" at bounding box center [267, 480] width 47 height 47
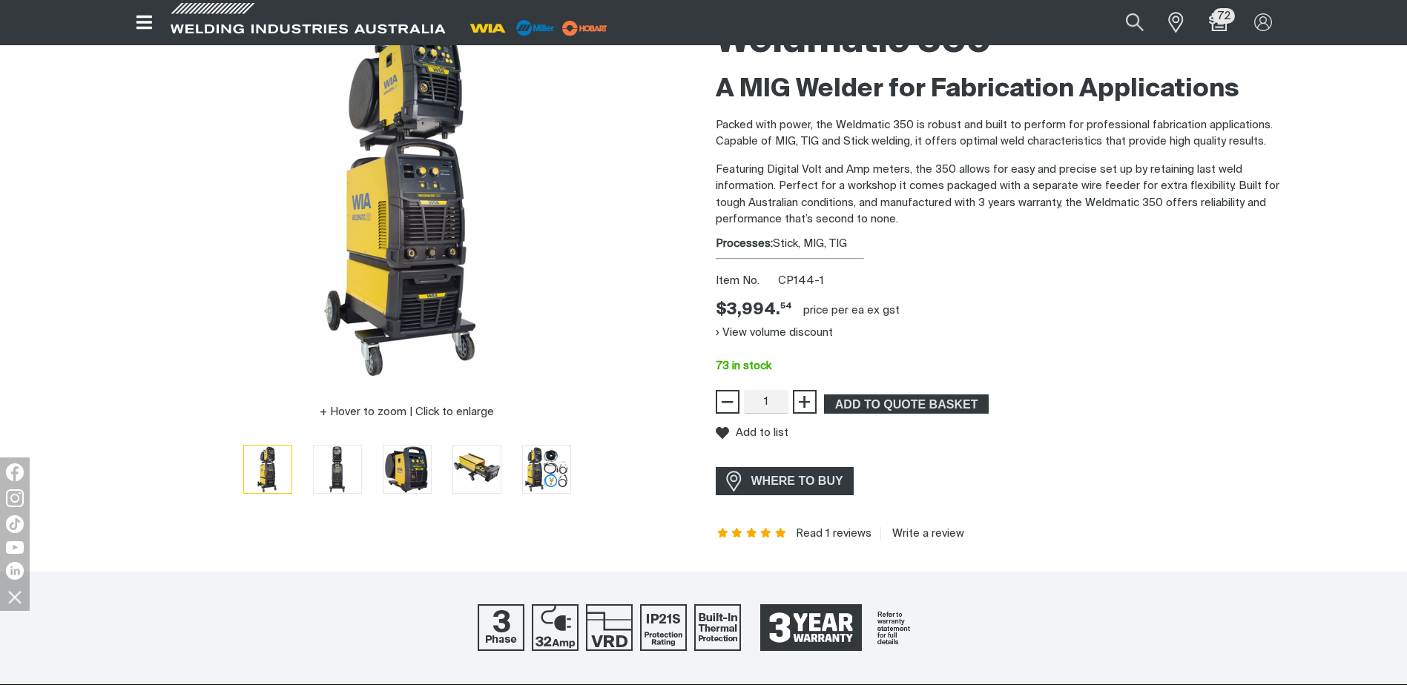
scroll to position [0, 0]
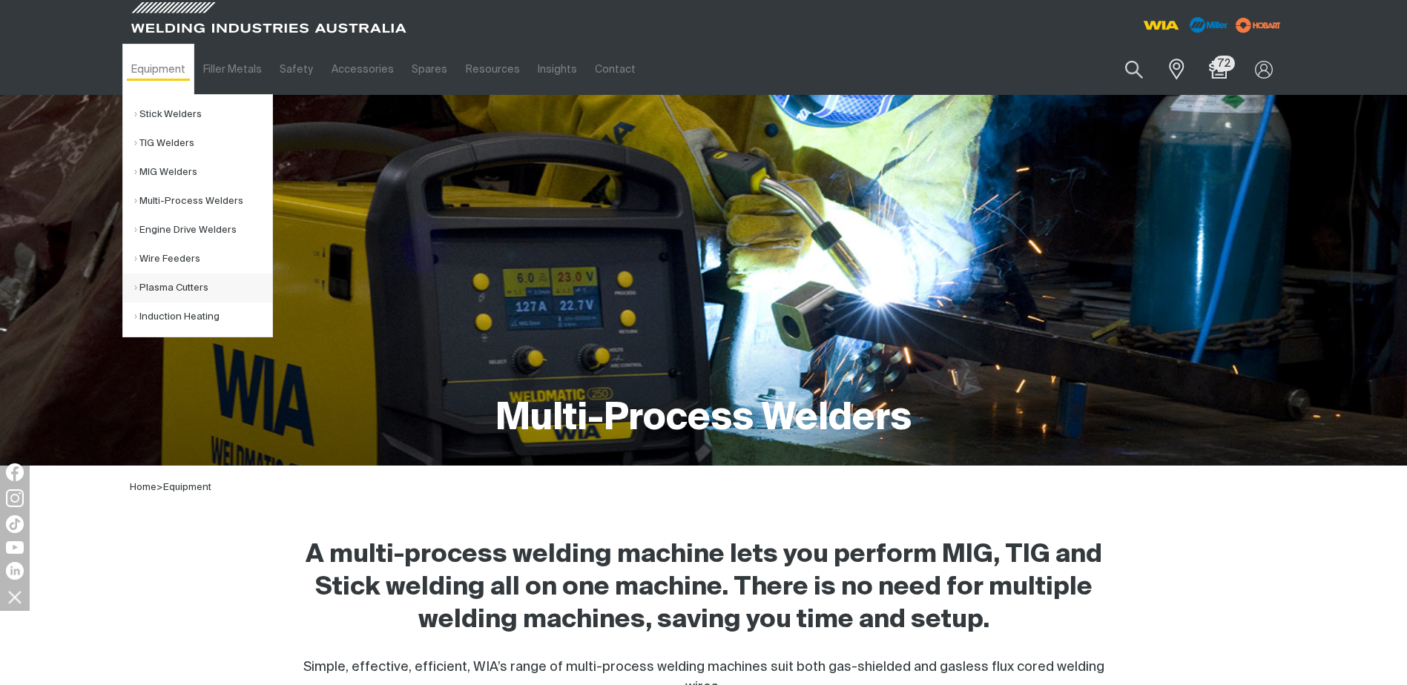
click at [184, 282] on link "Plasma Cutters" at bounding box center [203, 288] width 138 height 29
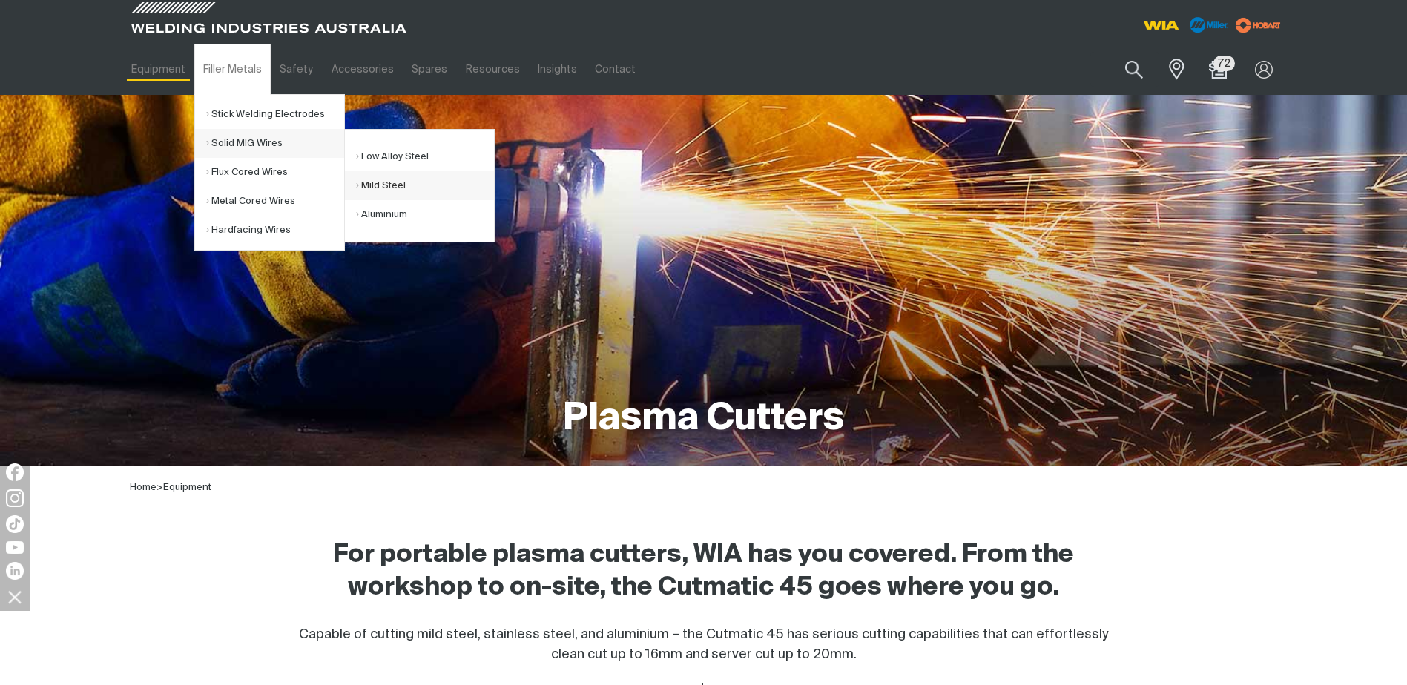
click at [383, 182] on link "Mild Steel" at bounding box center [425, 185] width 138 height 29
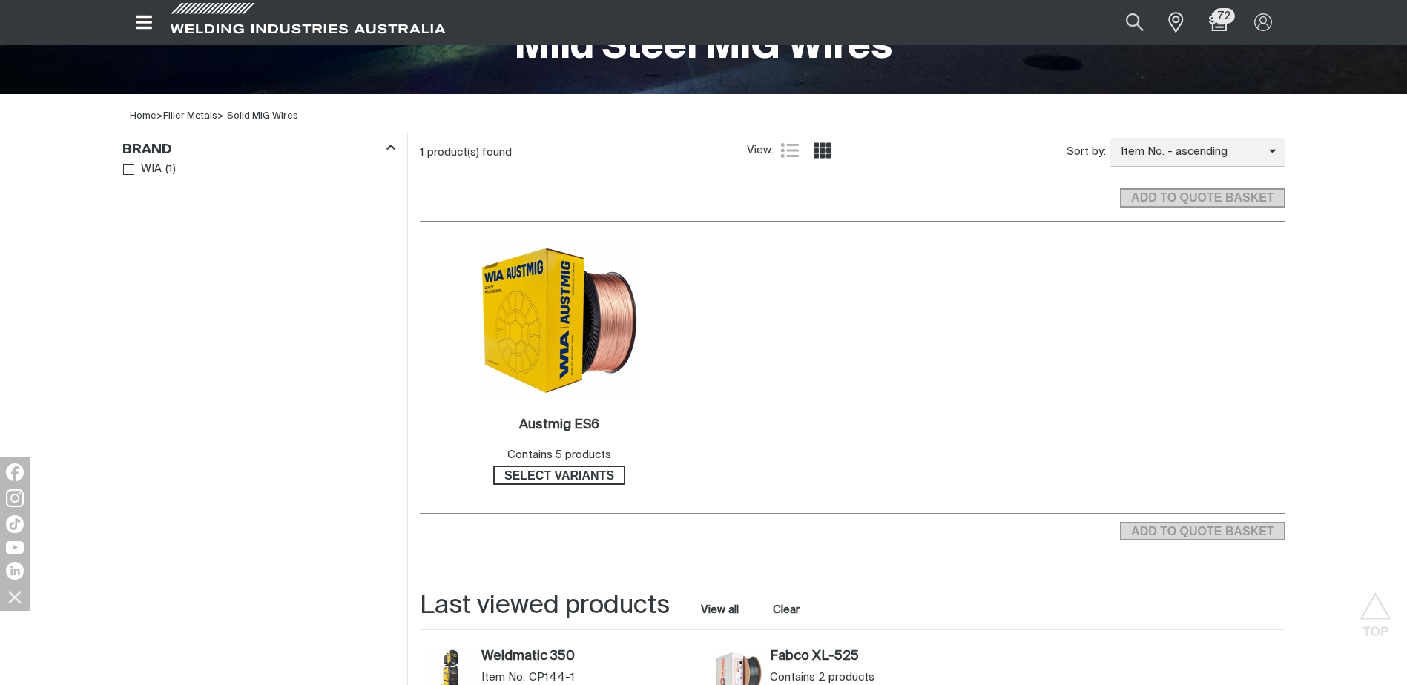
scroll to position [519, 0]
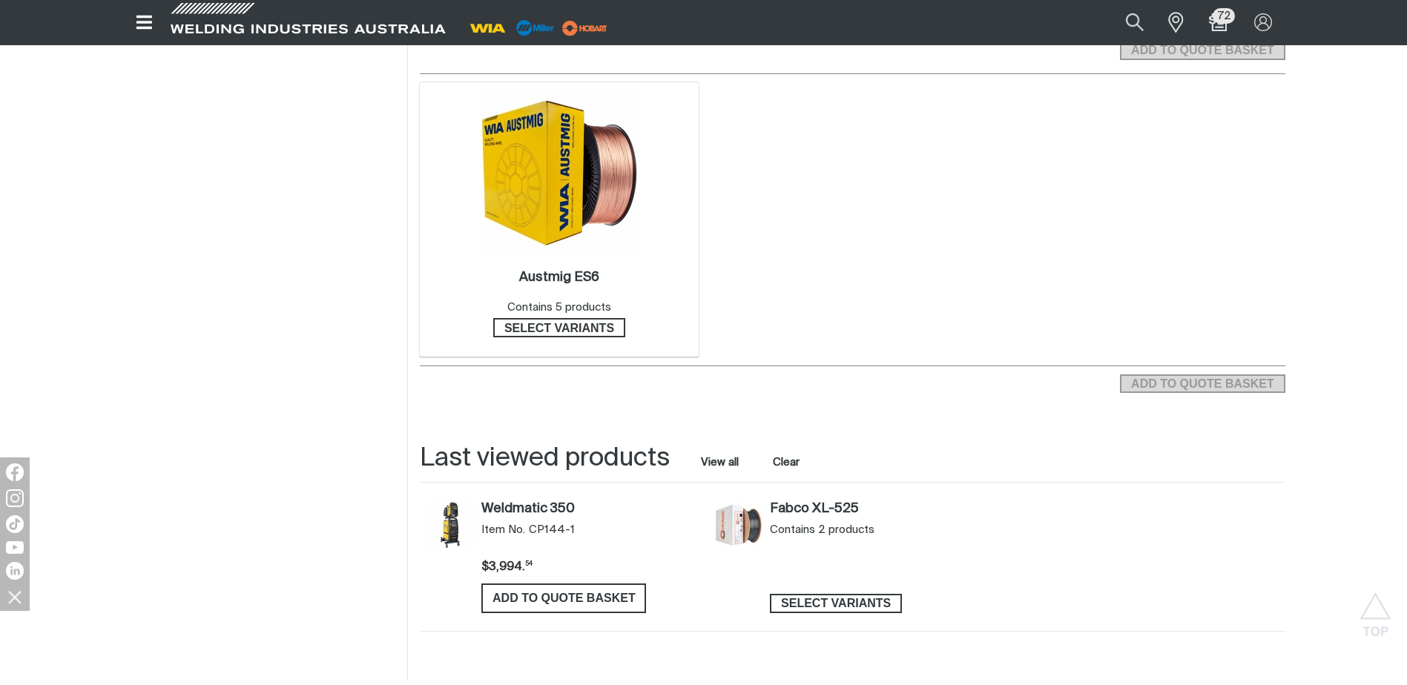
click at [542, 191] on img at bounding box center [559, 172] width 159 height 159
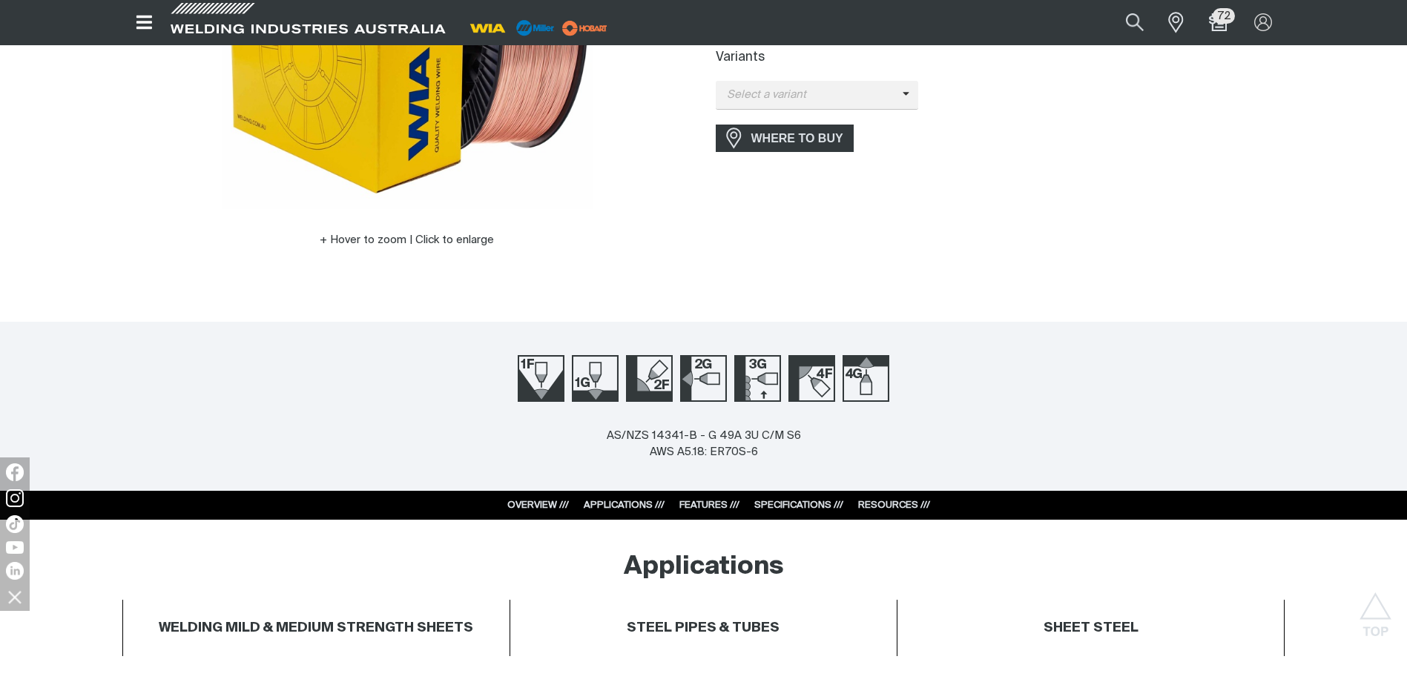
scroll to position [222, 0]
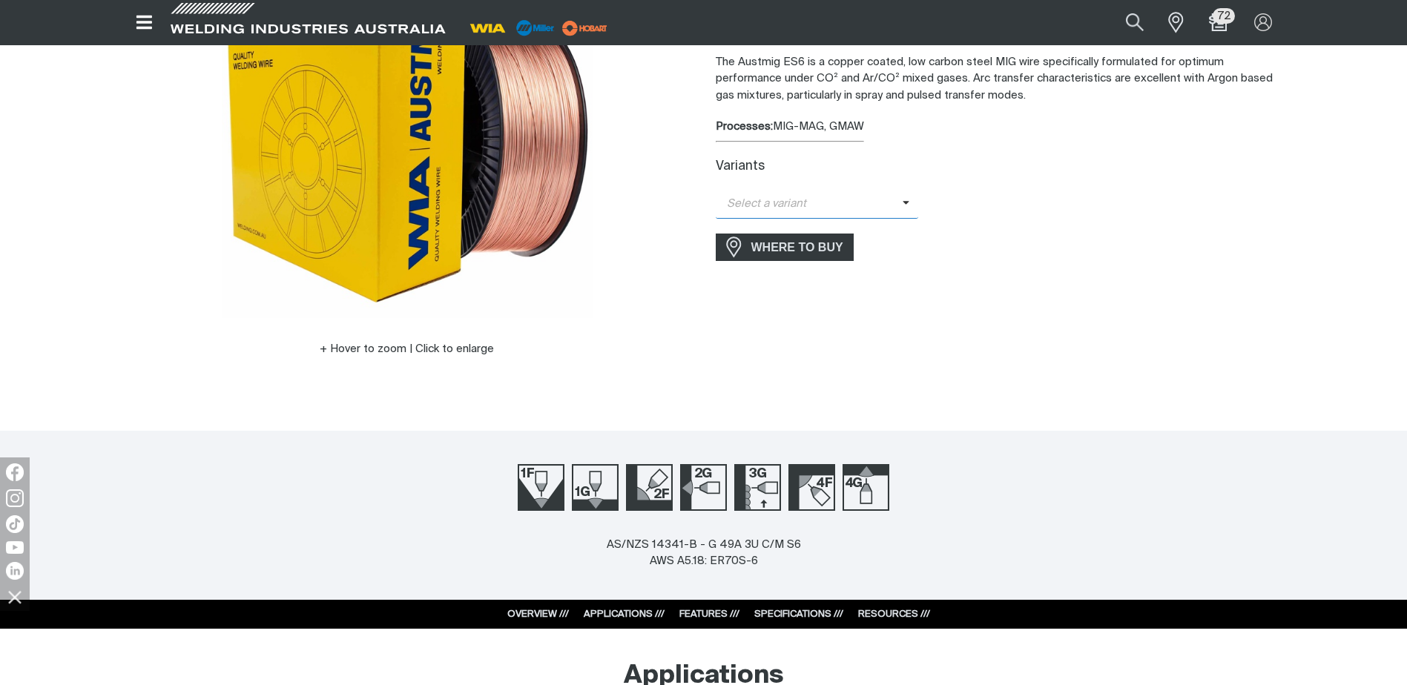
click at [903, 196] on span at bounding box center [910, 204] width 16 height 17
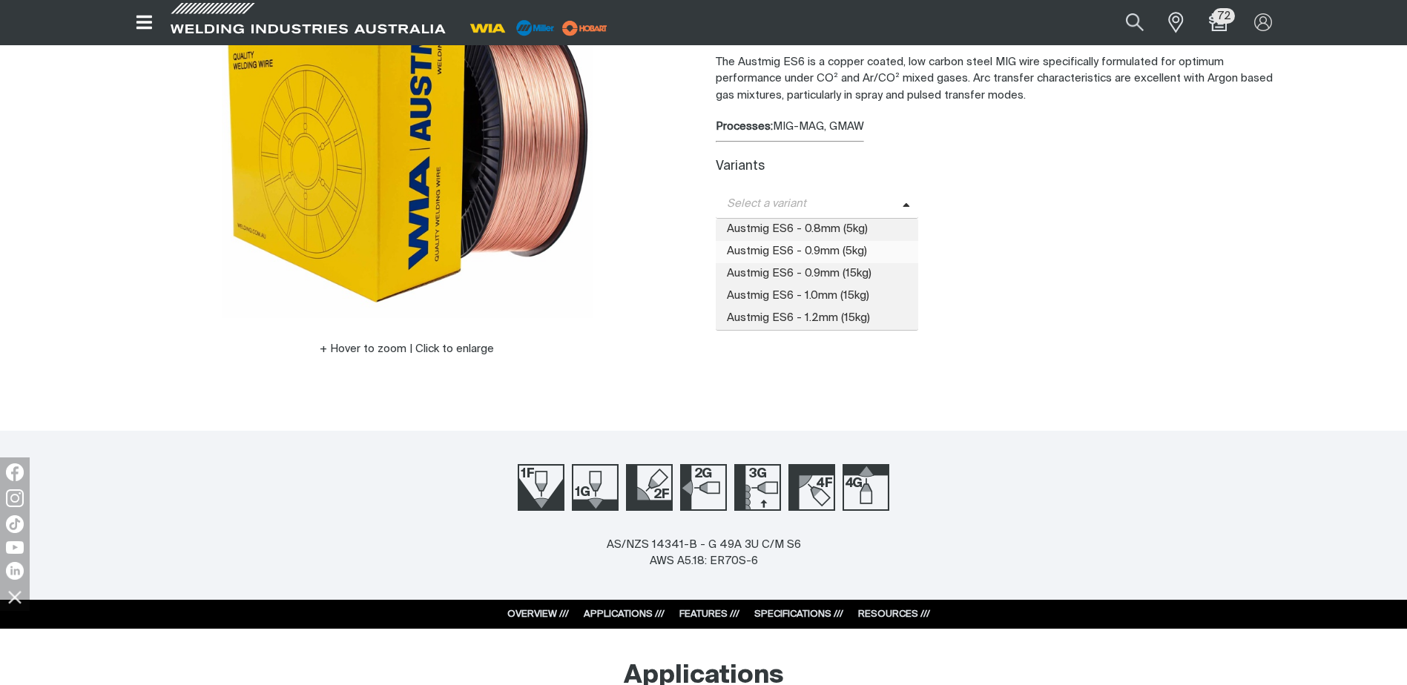
click at [814, 254] on span "Austmig ES6 - 0.9mm (5kg)" at bounding box center [816, 252] width 203 height 22
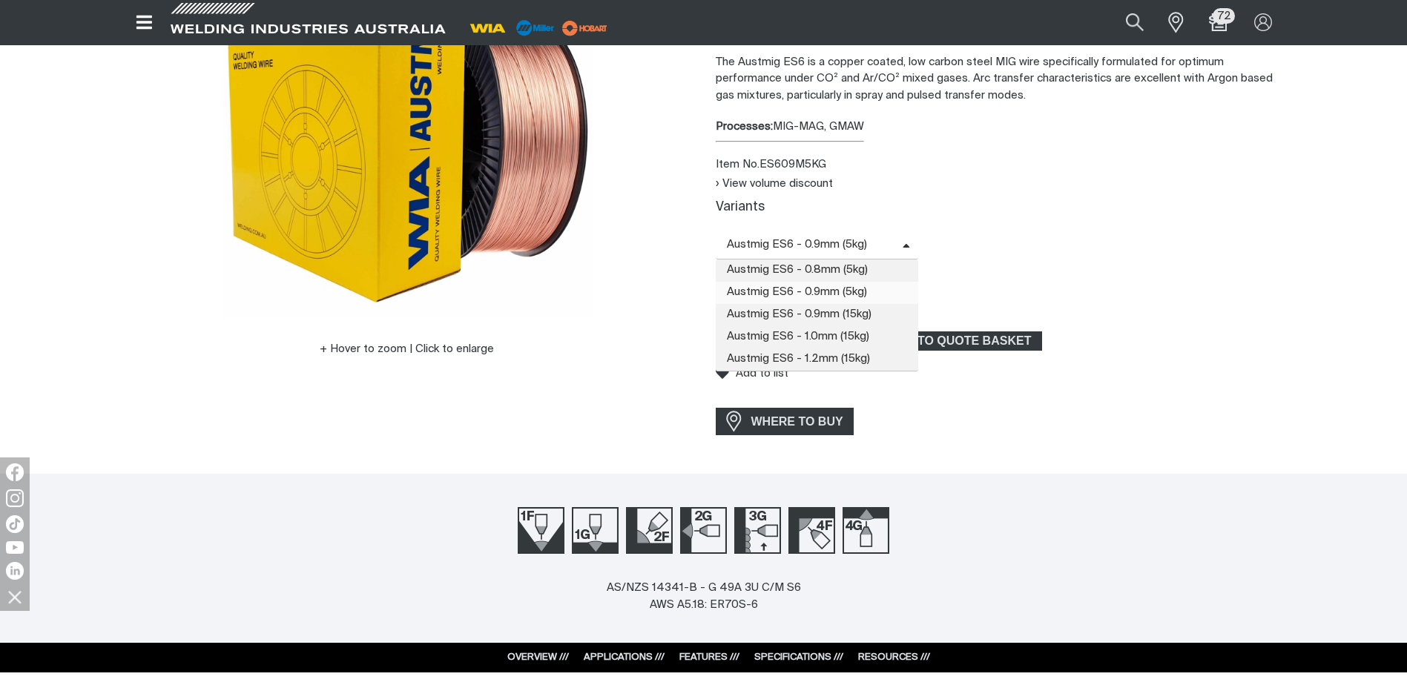
click at [888, 238] on span "Austmig ES6 - 0.9mm (5kg)" at bounding box center [808, 245] width 187 height 17
click at [824, 317] on span "Austmig ES6 - 0.9mm (15kg)" at bounding box center [816, 315] width 203 height 22
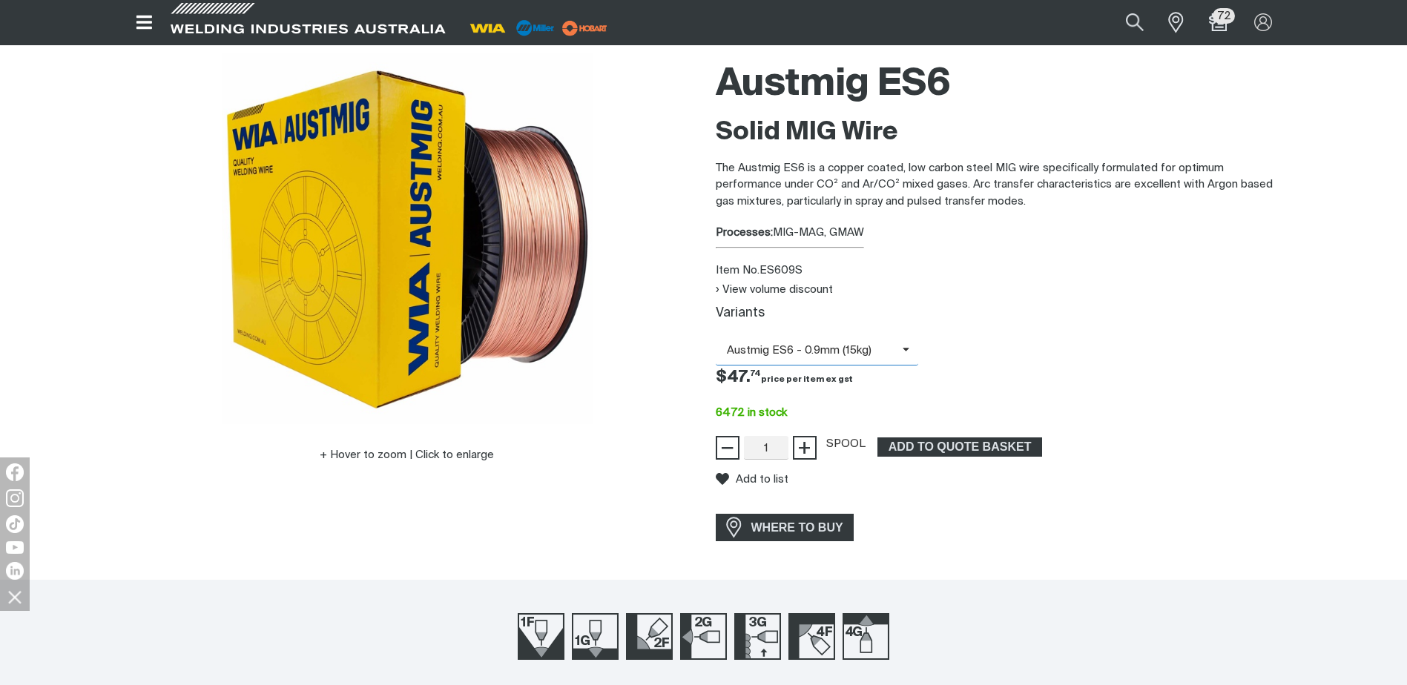
scroll to position [0, 0]
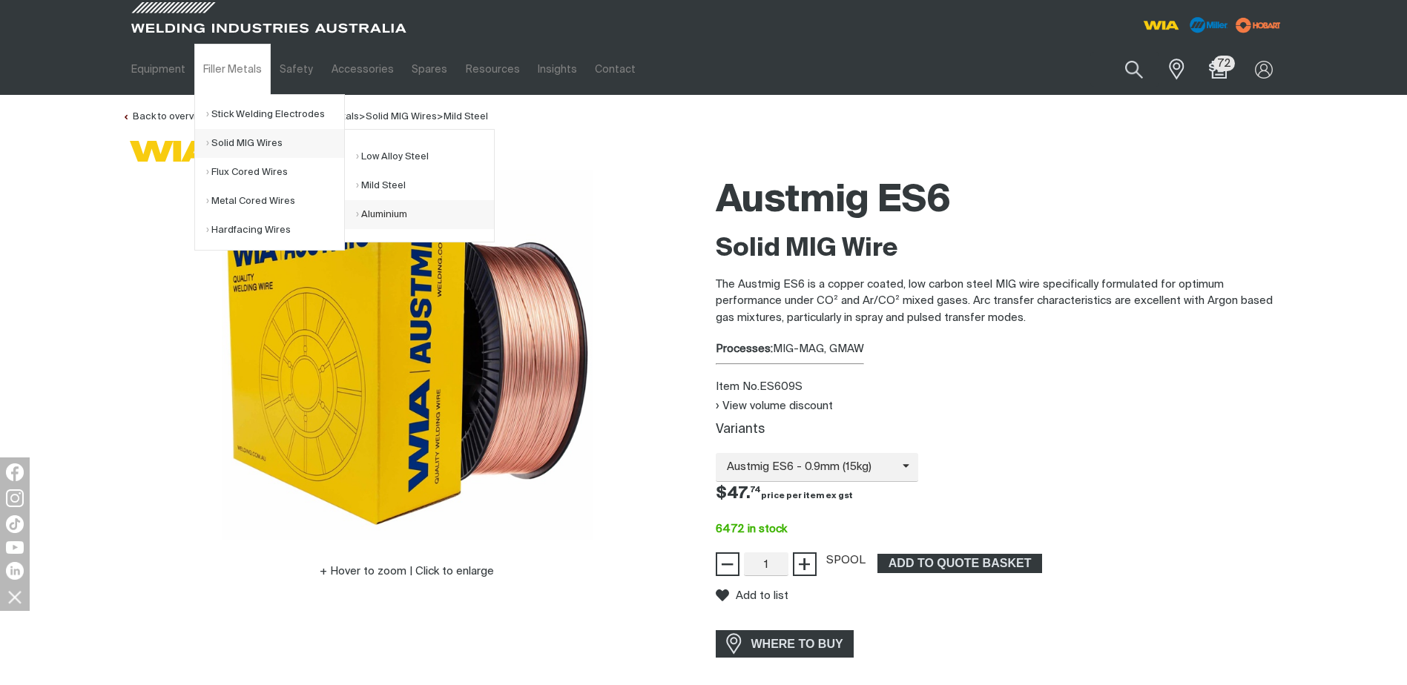
click at [387, 216] on link "Aluminium" at bounding box center [425, 214] width 138 height 29
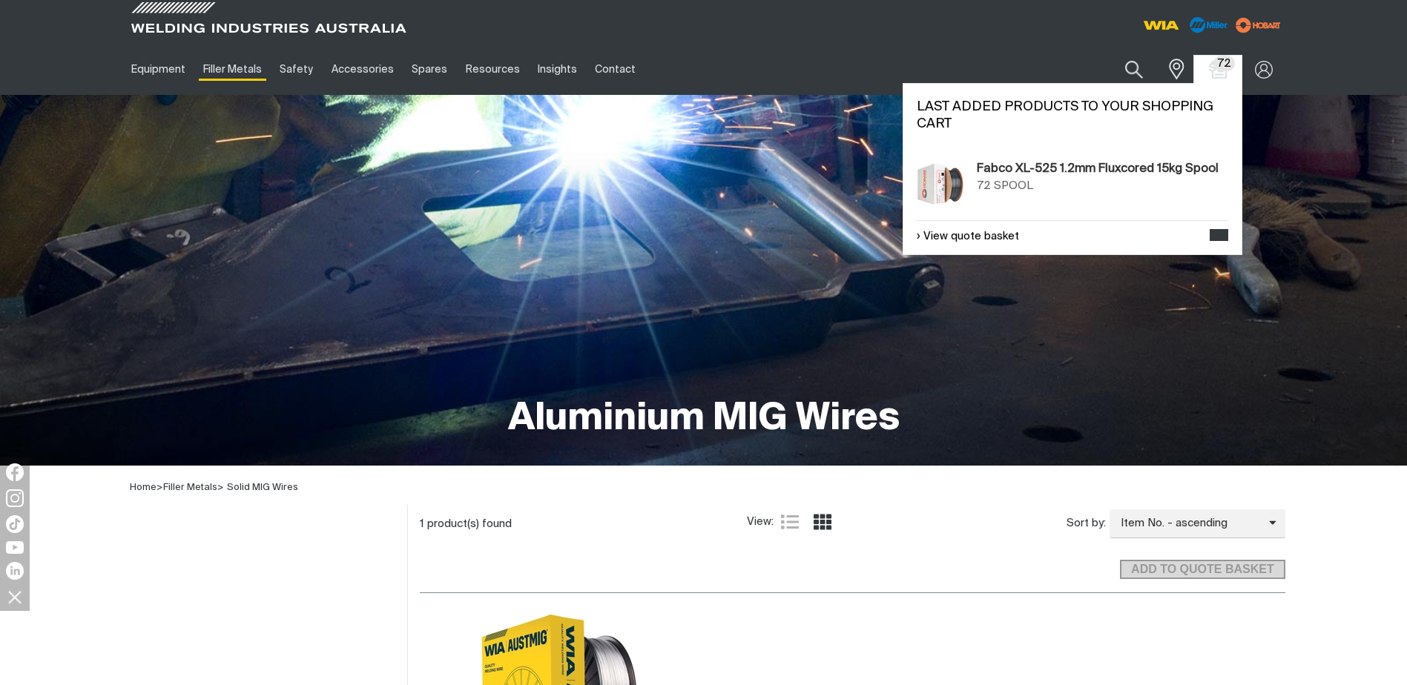
click at [1223, 67] on span "72" at bounding box center [1224, 64] width 22 height 16
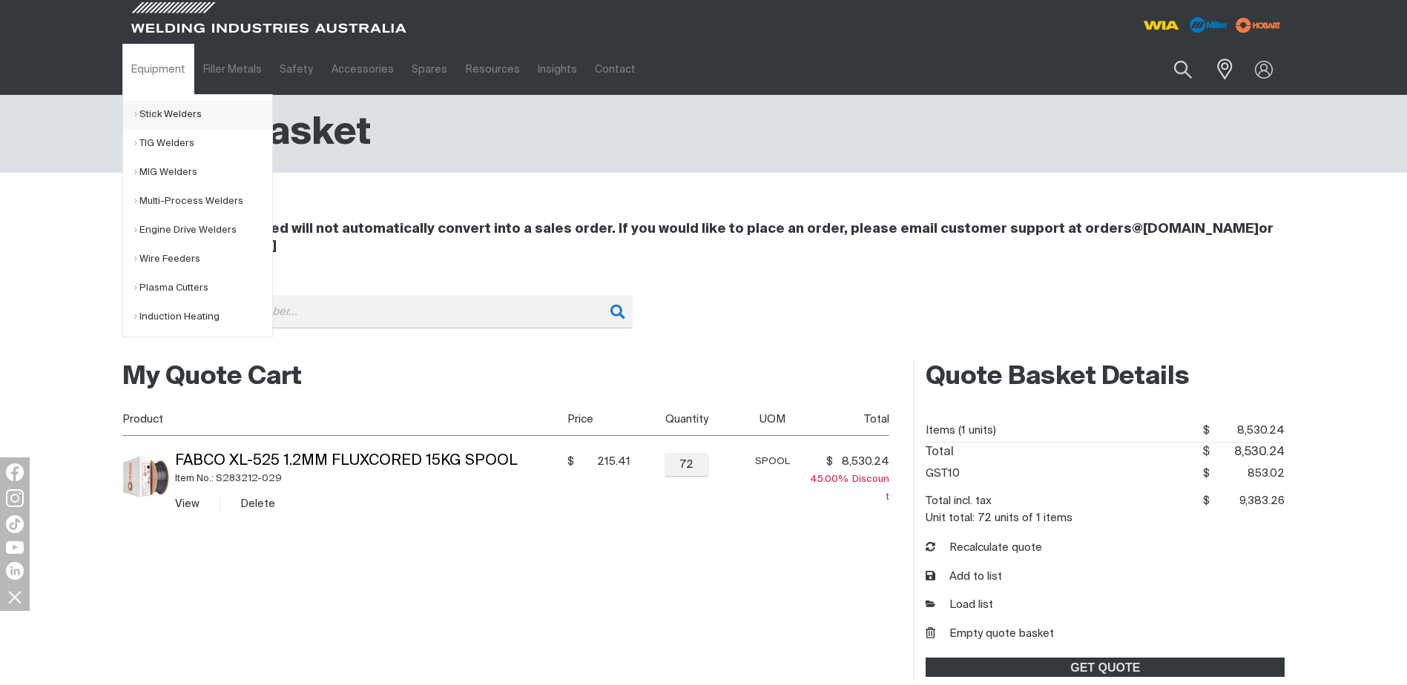
click at [162, 115] on link "Stick Welders" at bounding box center [203, 114] width 138 height 29
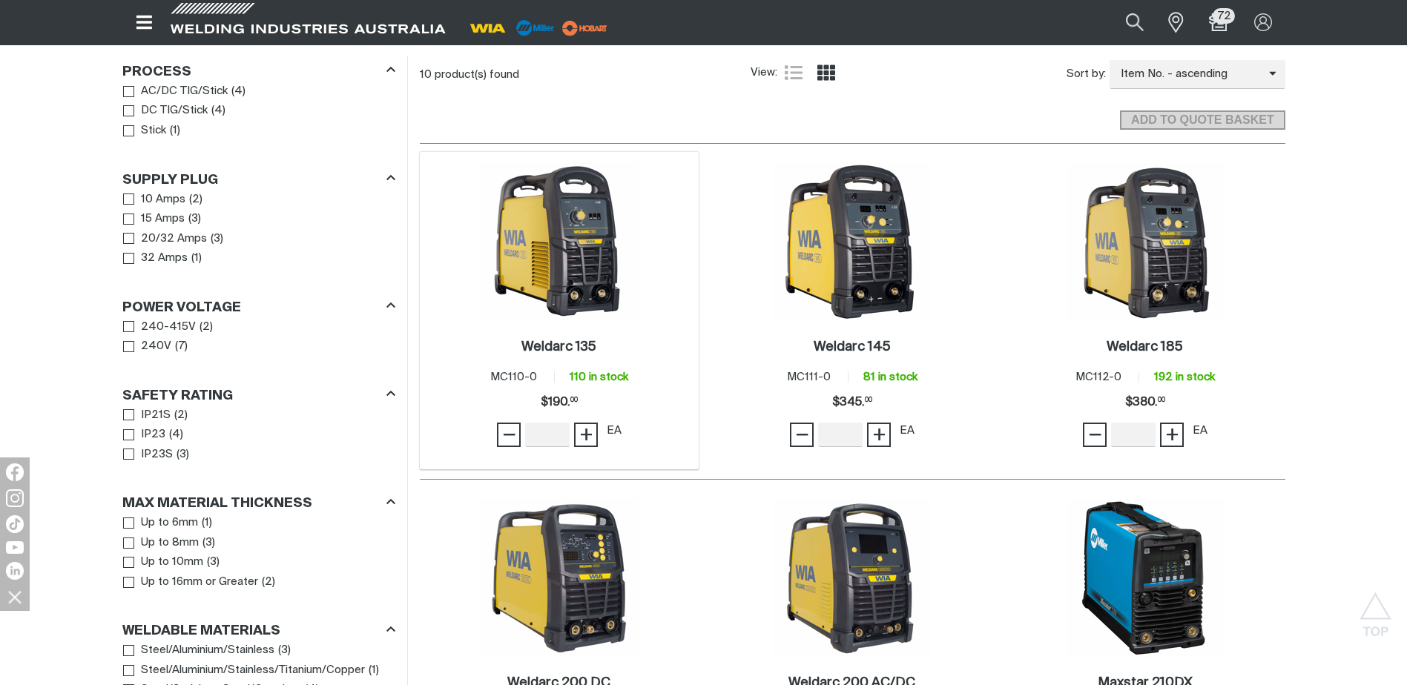
scroll to position [816, 0]
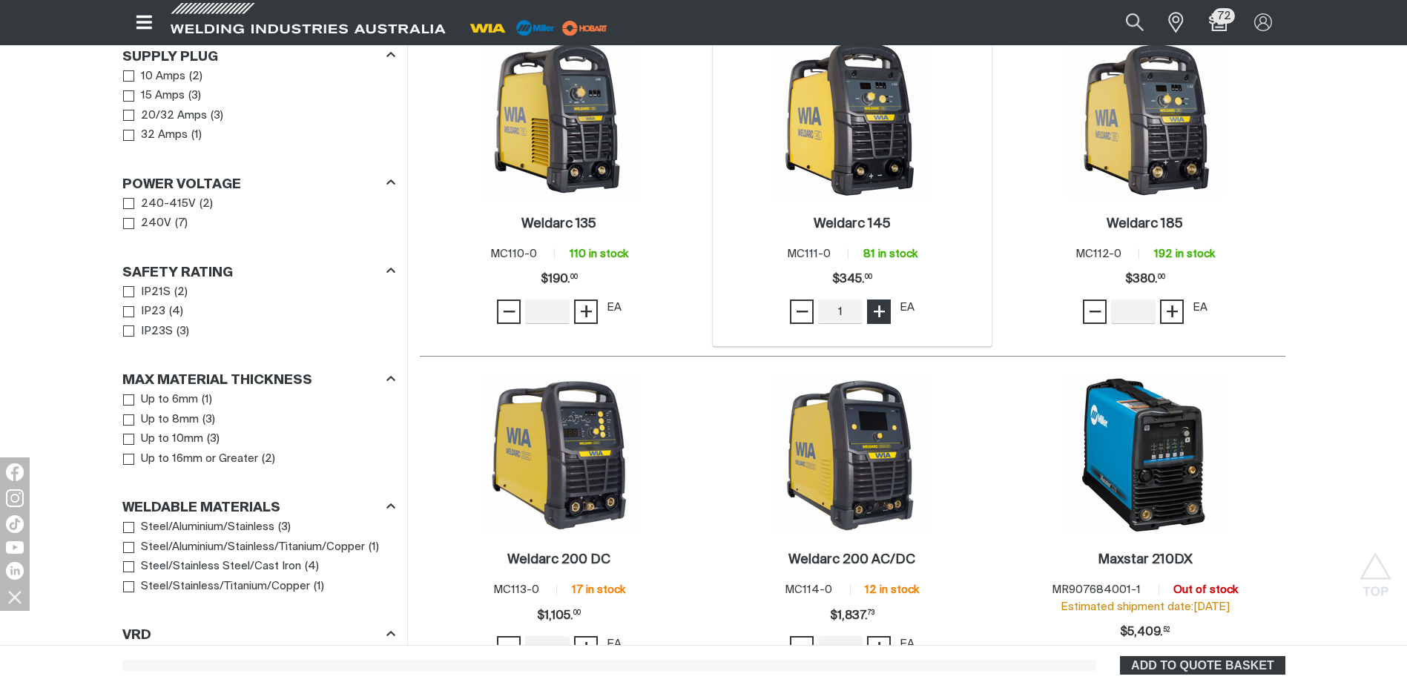
click at [880, 299] on span "+" at bounding box center [879, 311] width 14 height 25
type input "1"
click at [797, 299] on span "−" at bounding box center [802, 311] width 14 height 25
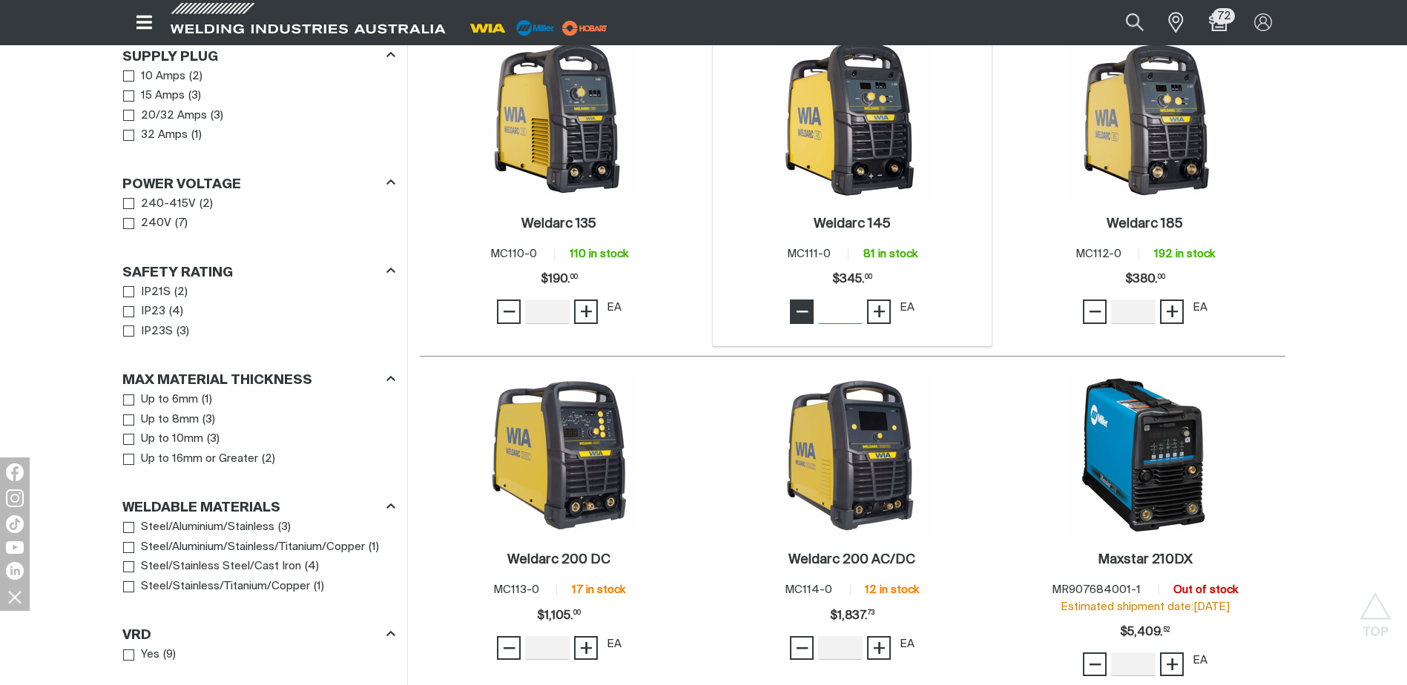
click at [797, 299] on span "−" at bounding box center [802, 311] width 14 height 25
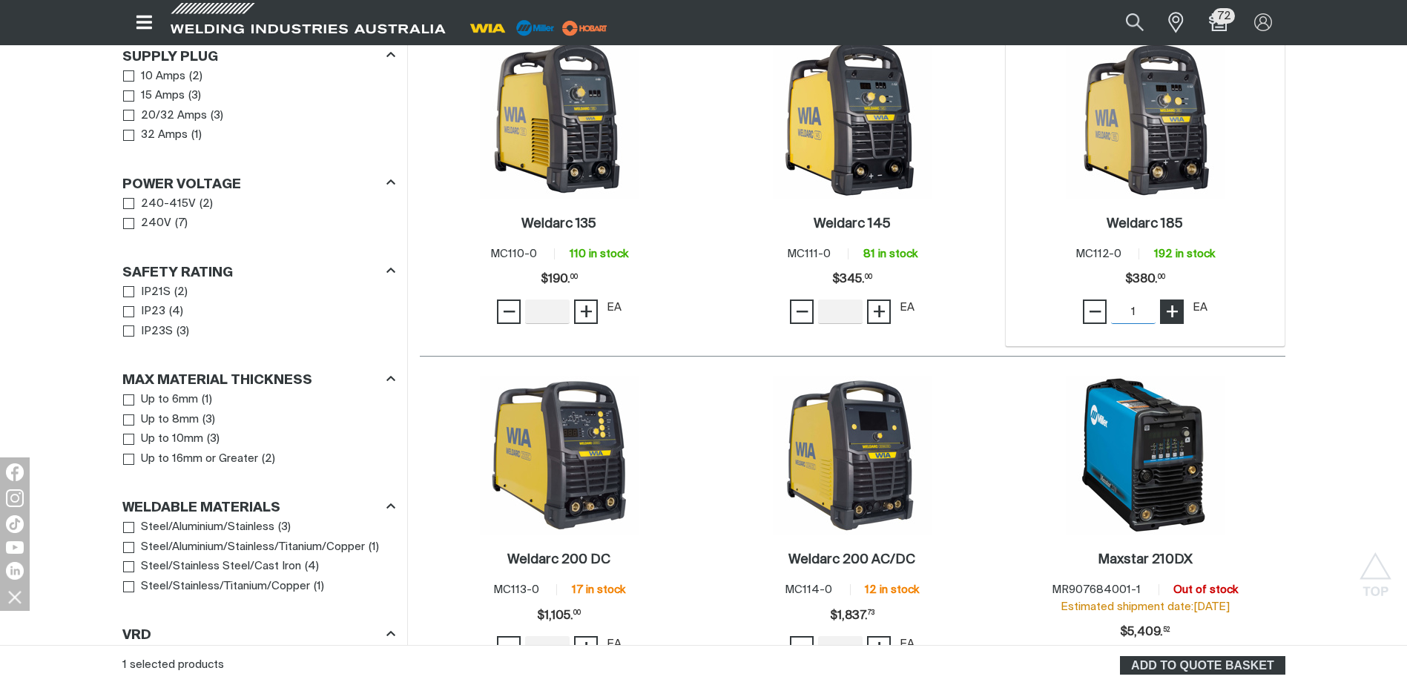
click at [1177, 300] on span "+" at bounding box center [1172, 311] width 14 height 25
type input "2"
click at [1177, 299] on span "+" at bounding box center [1172, 311] width 14 height 25
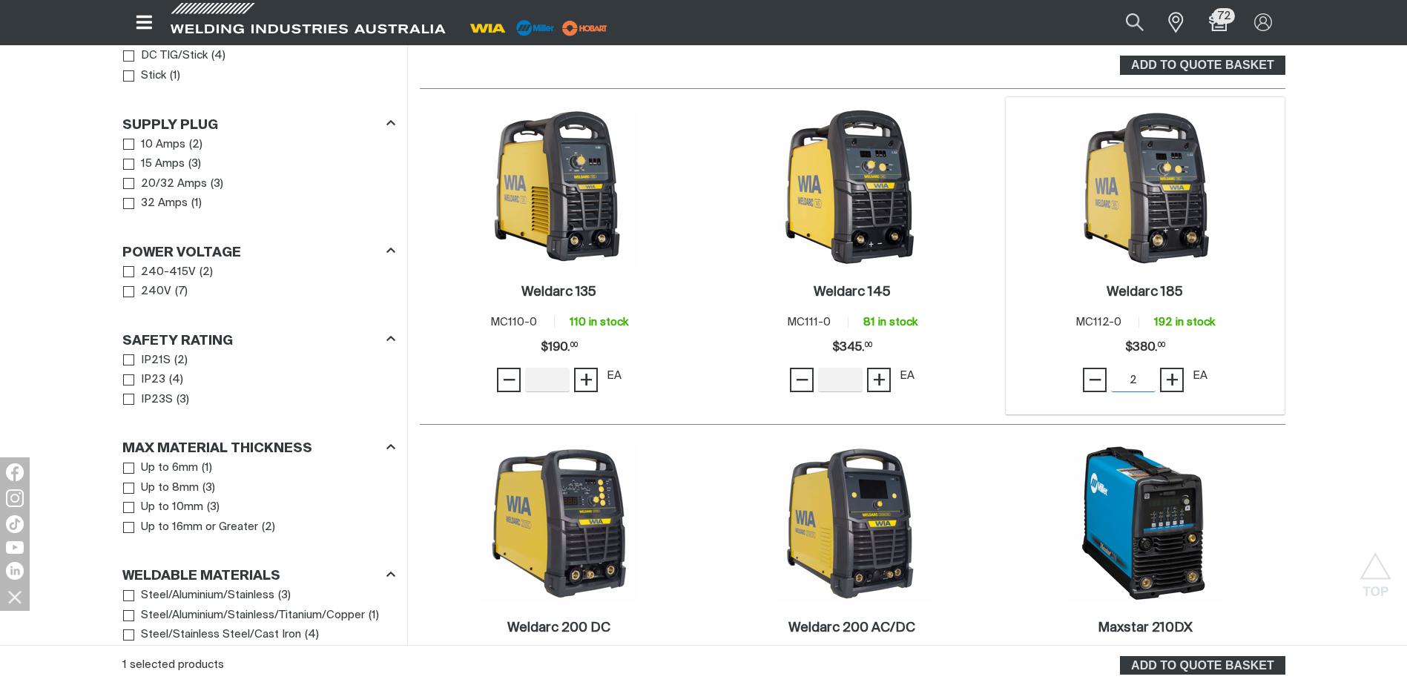
scroll to position [667, 0]
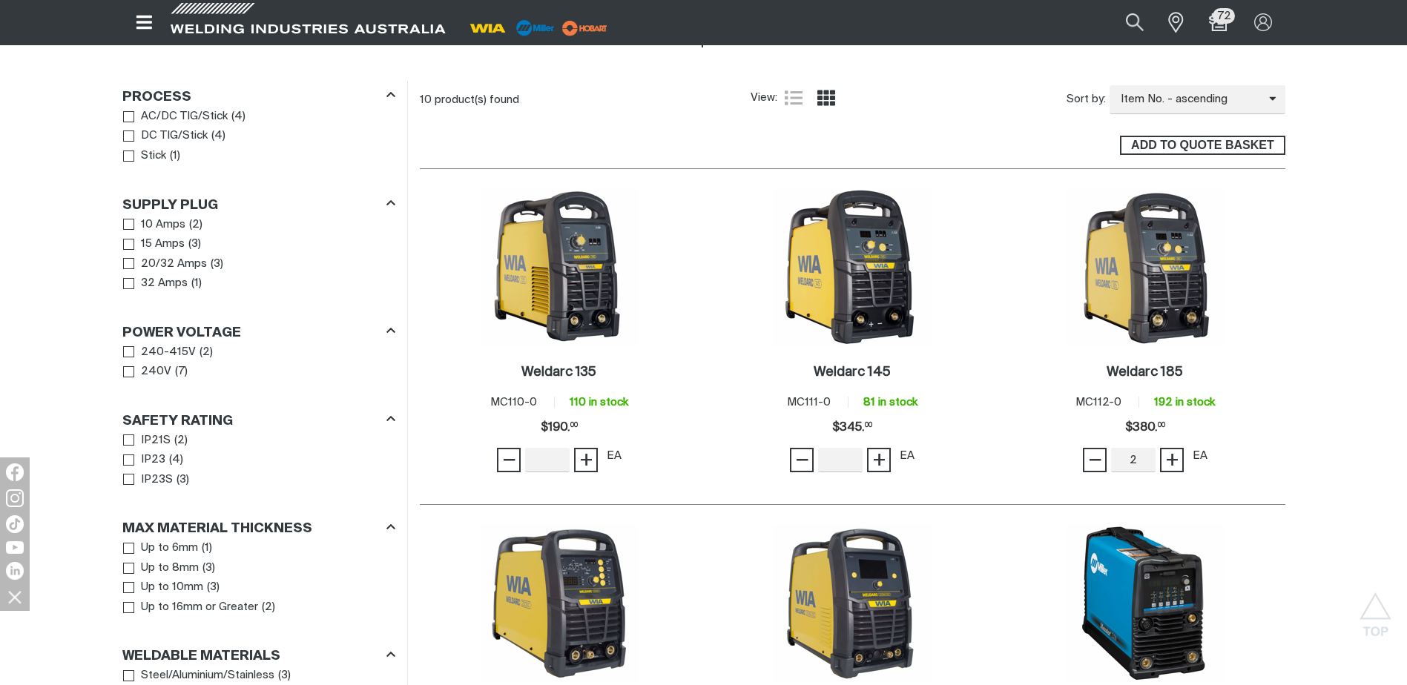
click at [1204, 136] on span "ADD TO QUOTE BASKET" at bounding box center [1202, 145] width 162 height 19
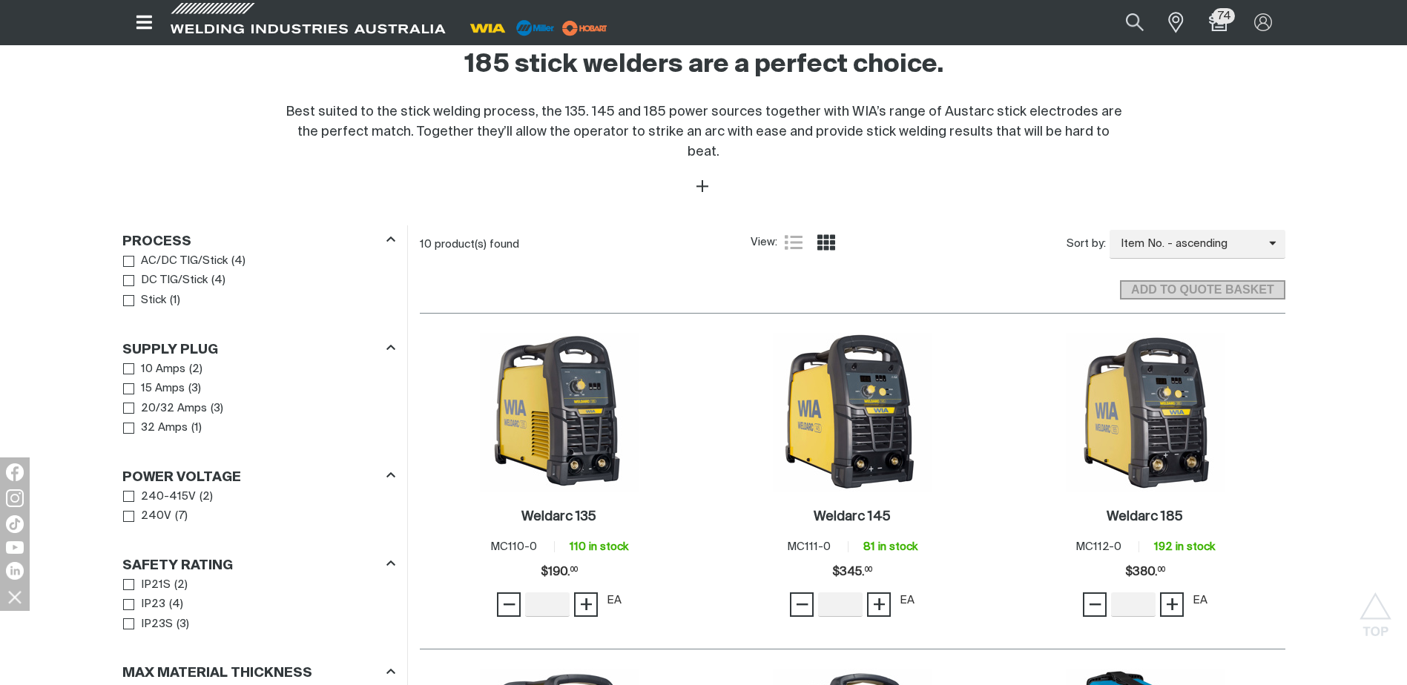
scroll to position [222, 0]
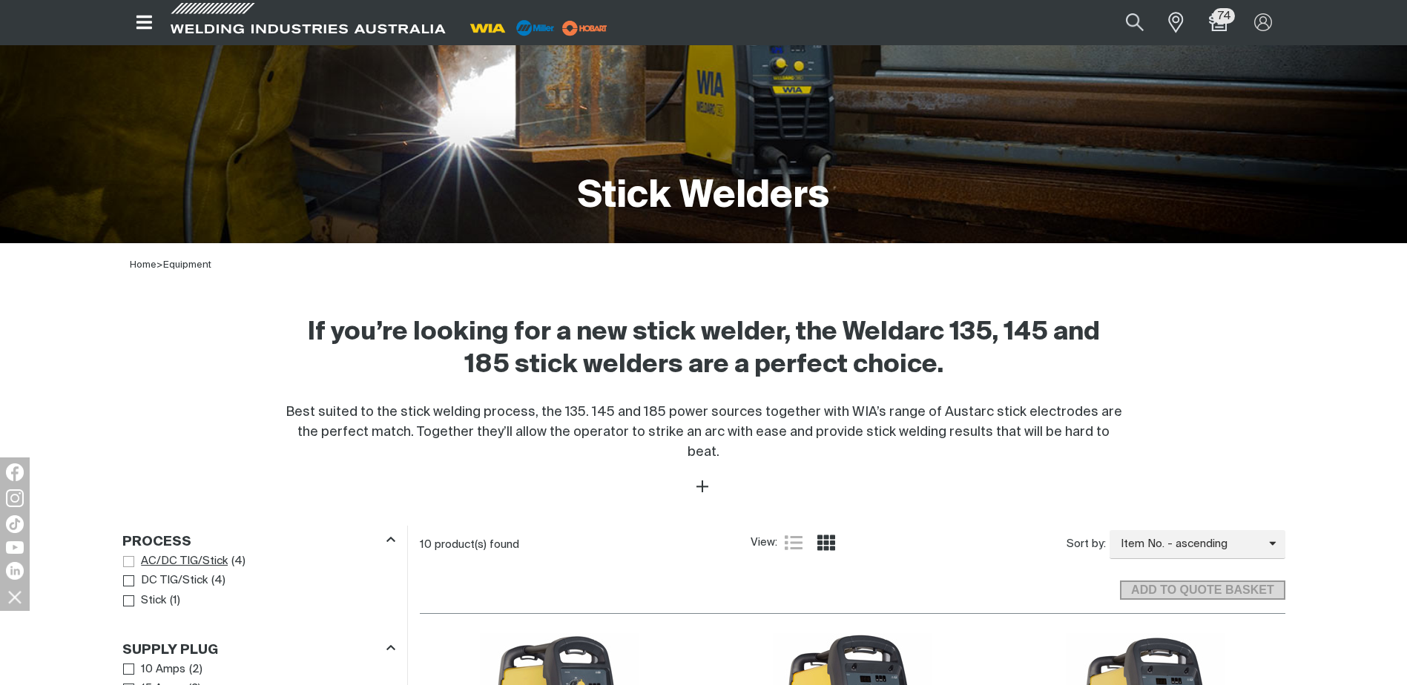
click at [126, 556] on span "Process" at bounding box center [128, 561] width 11 height 11
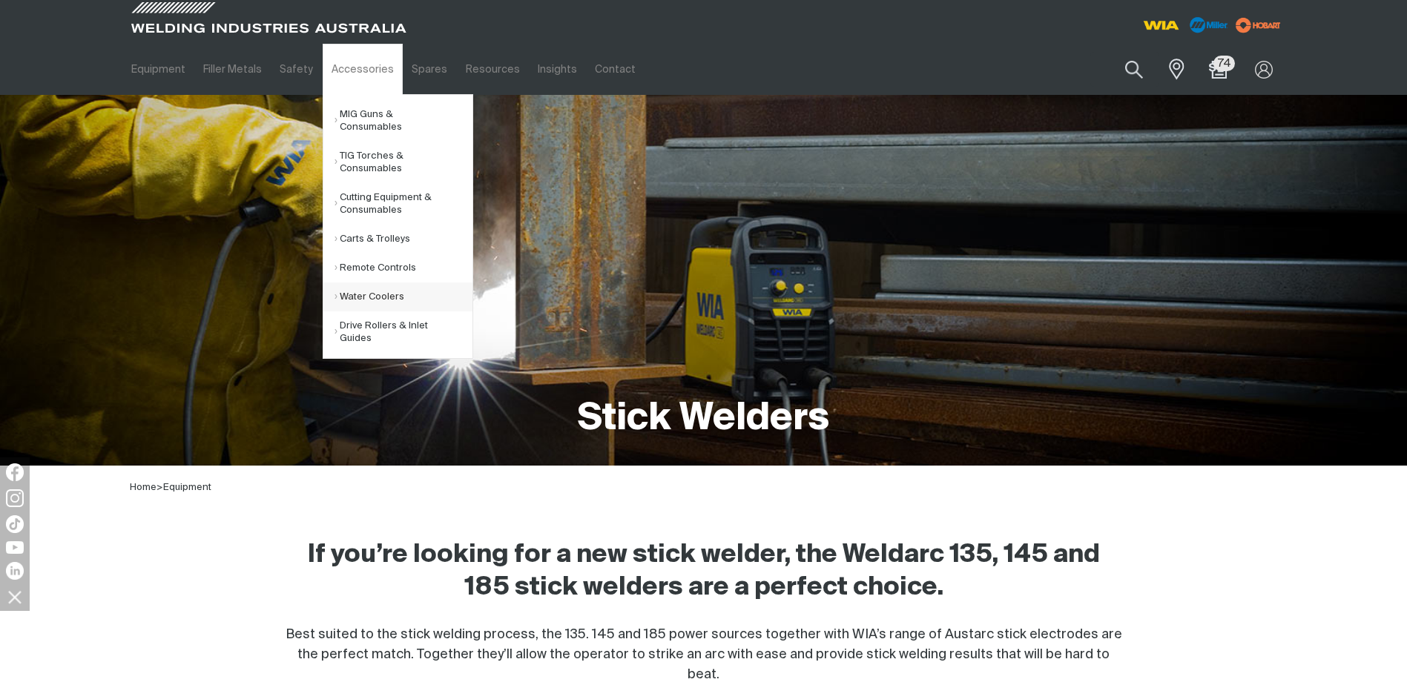
click at [376, 282] on link "Water Coolers" at bounding box center [403, 296] width 138 height 29
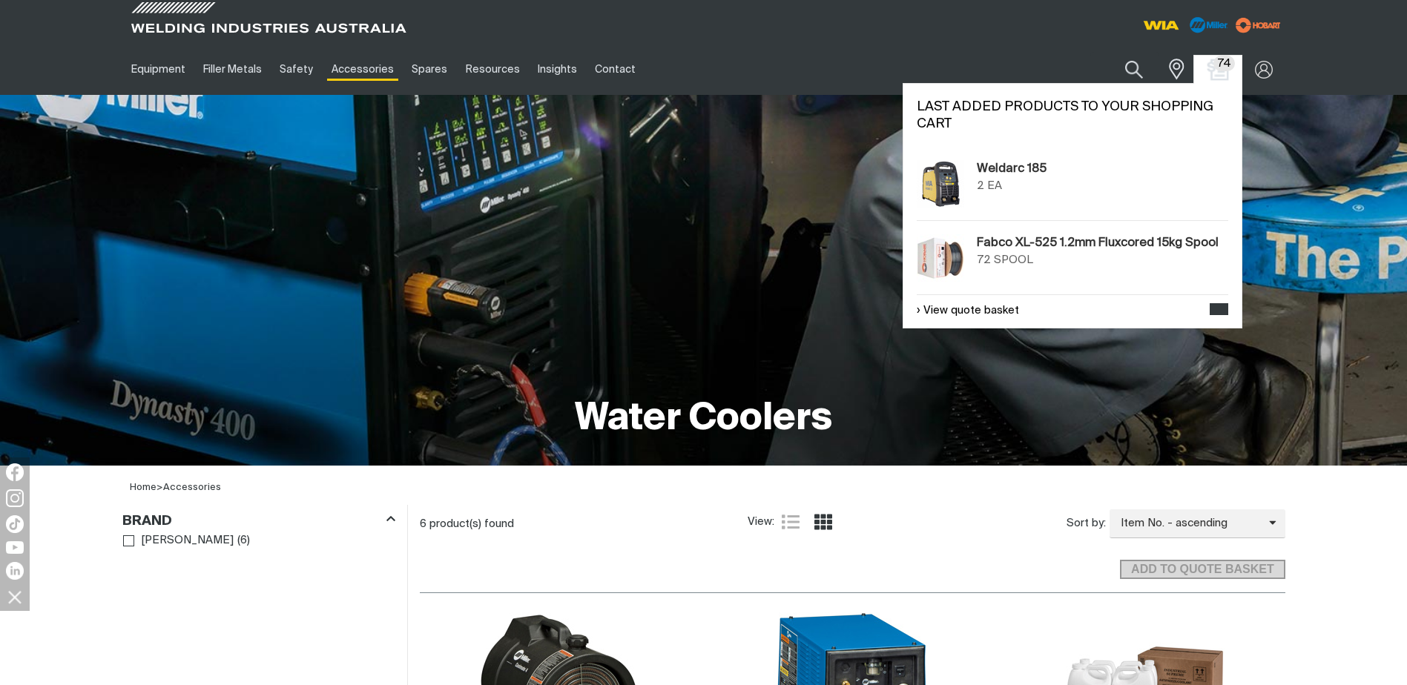
click at [1218, 71] on img "Shopping cart (74 product(s))" at bounding box center [1217, 70] width 22 height 22
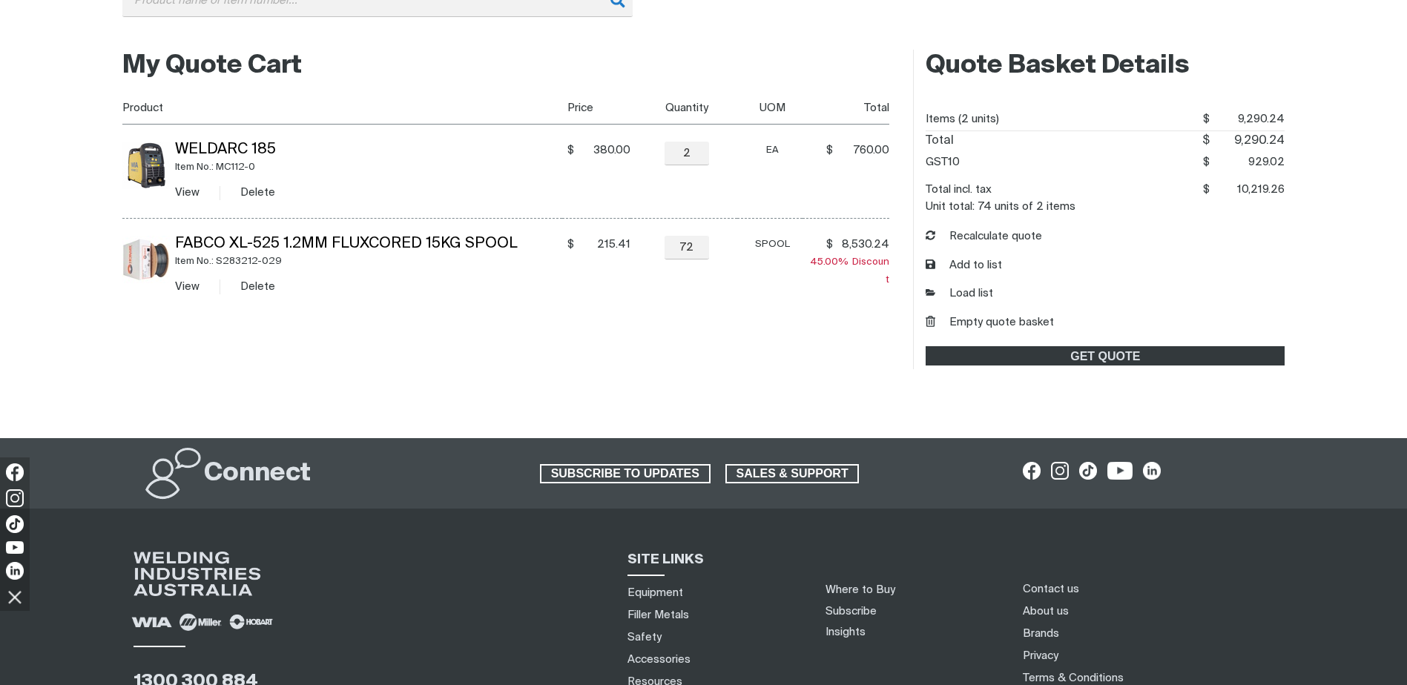
scroll to position [371, 0]
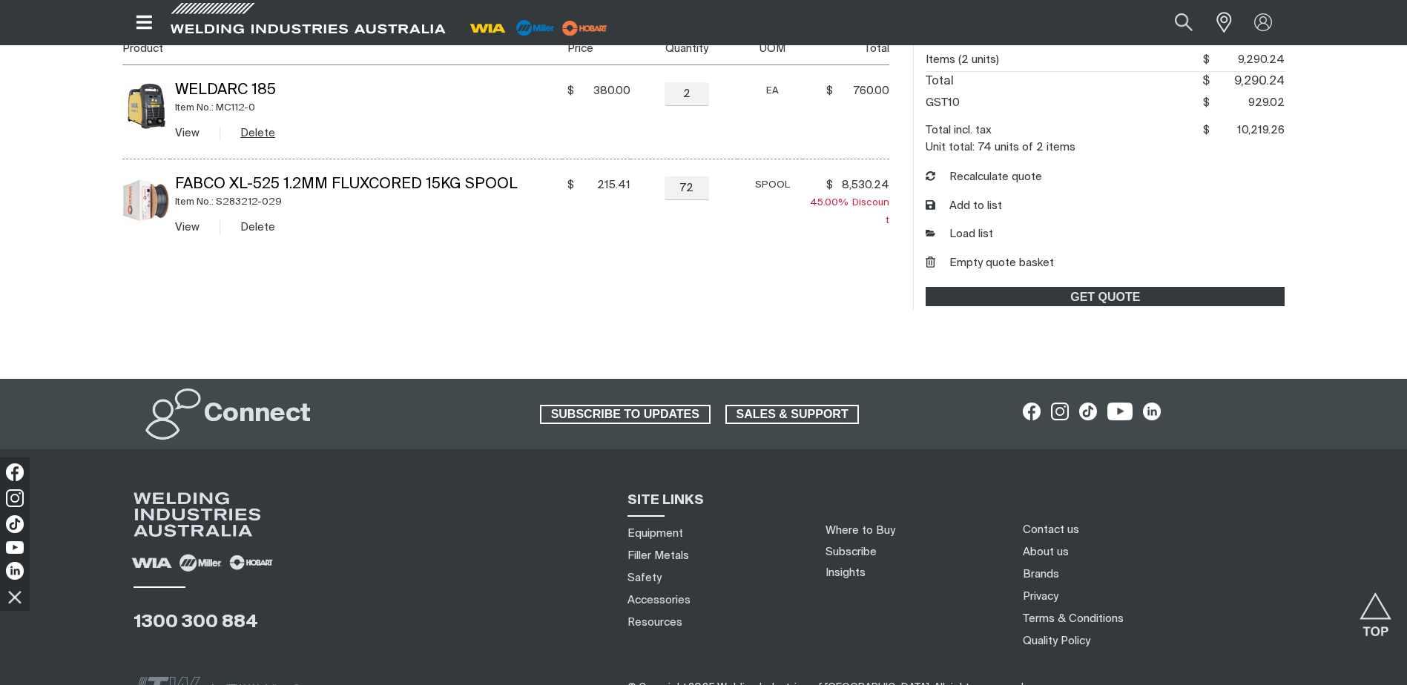
click at [242, 134] on button "Delete" at bounding box center [257, 133] width 35 height 17
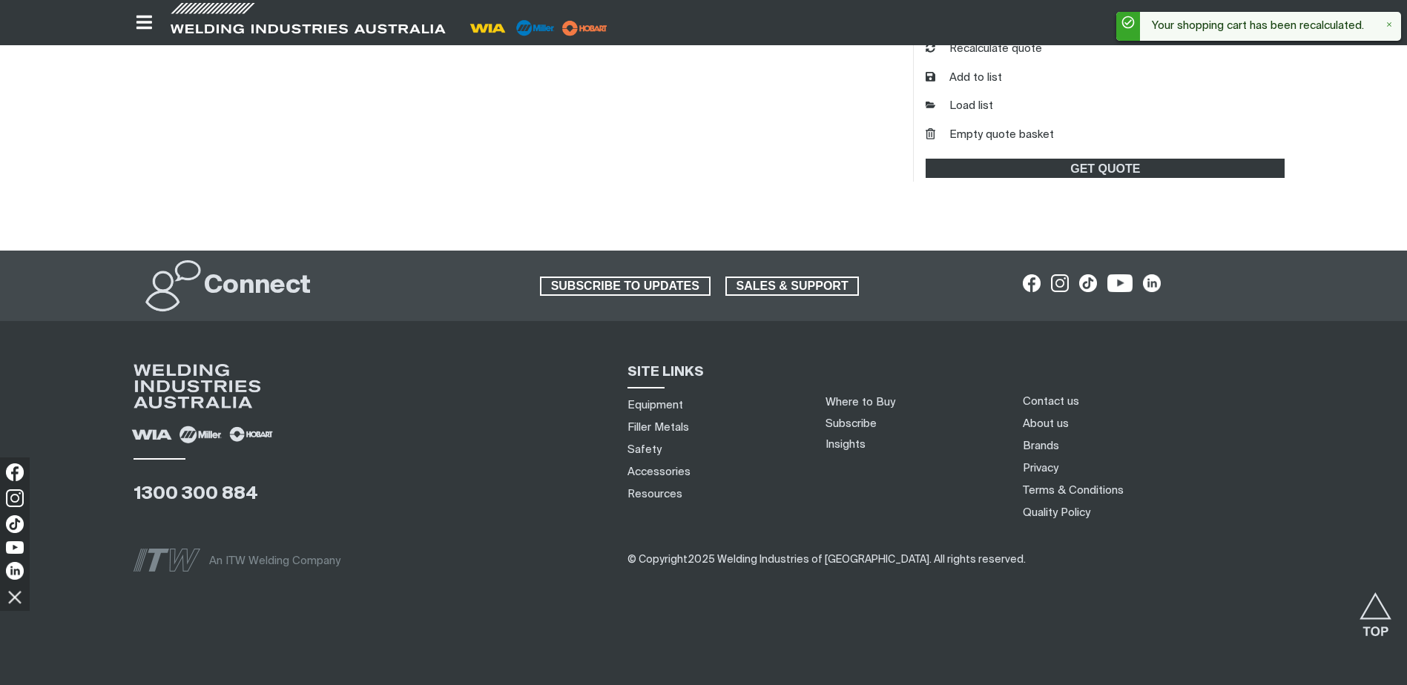
scroll to position [500, 0]
click at [658, 470] on link "Accessories" at bounding box center [658, 471] width 63 height 16
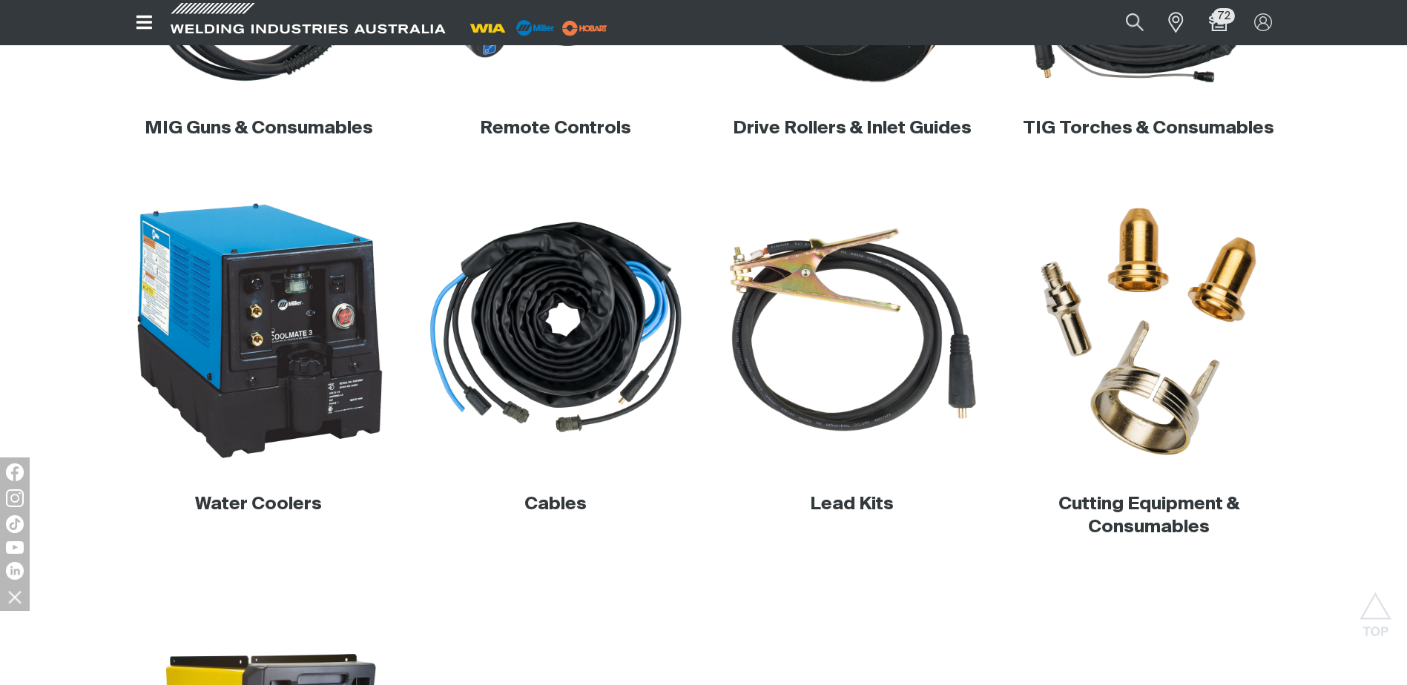
scroll to position [741, 0]
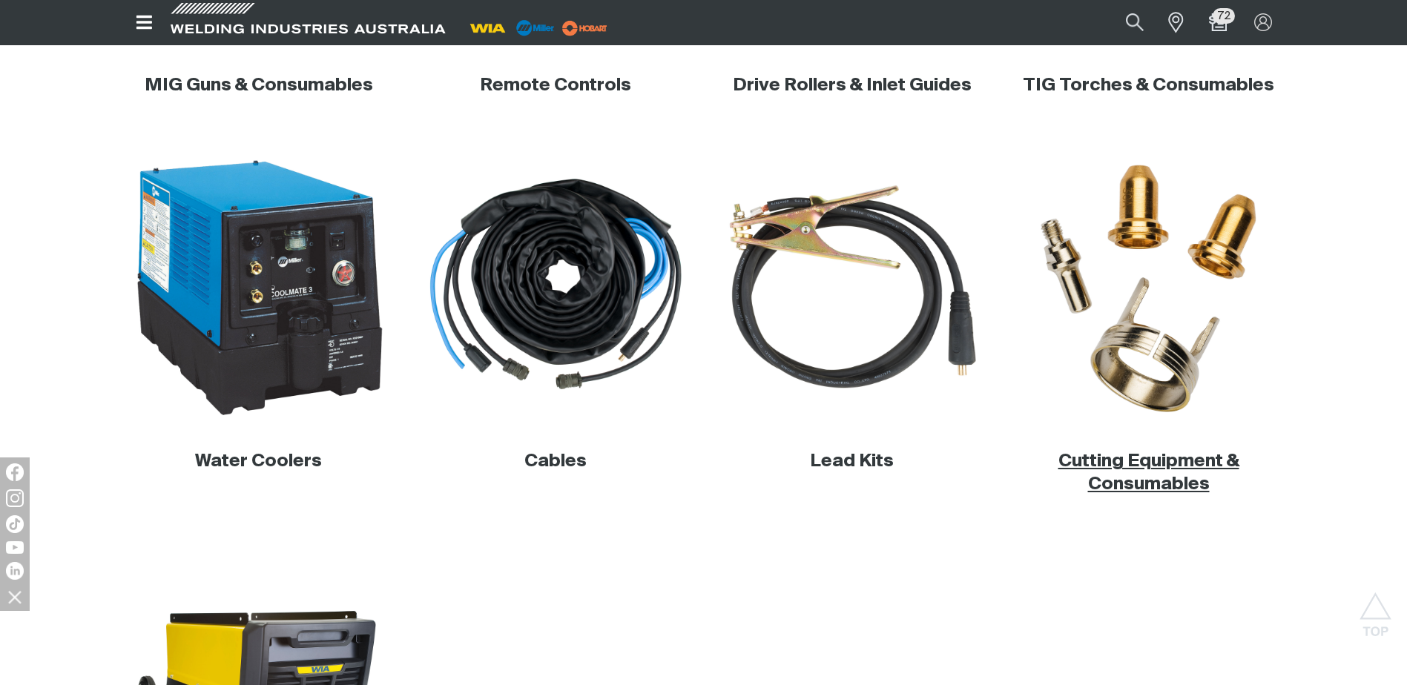
click at [1115, 467] on link "Cutting Equipment & Consumables" at bounding box center [1148, 472] width 181 height 41
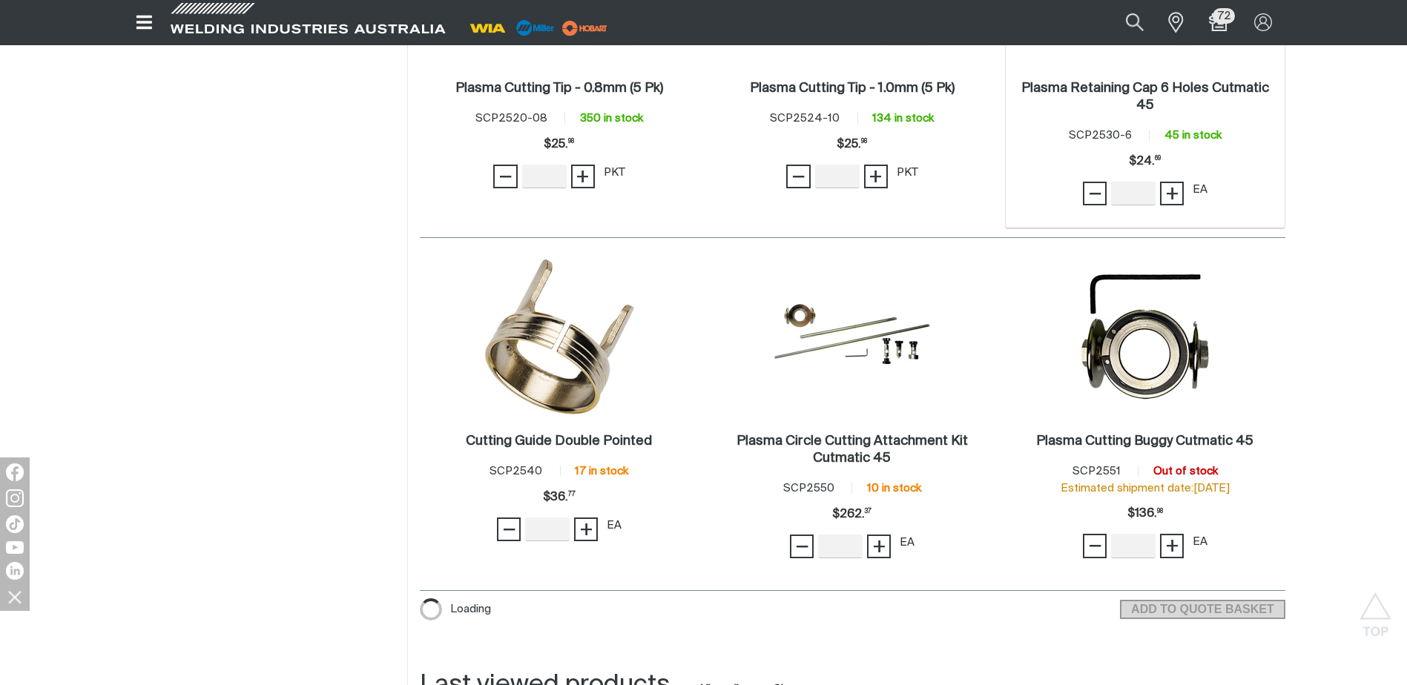
scroll to position [1186, 0]
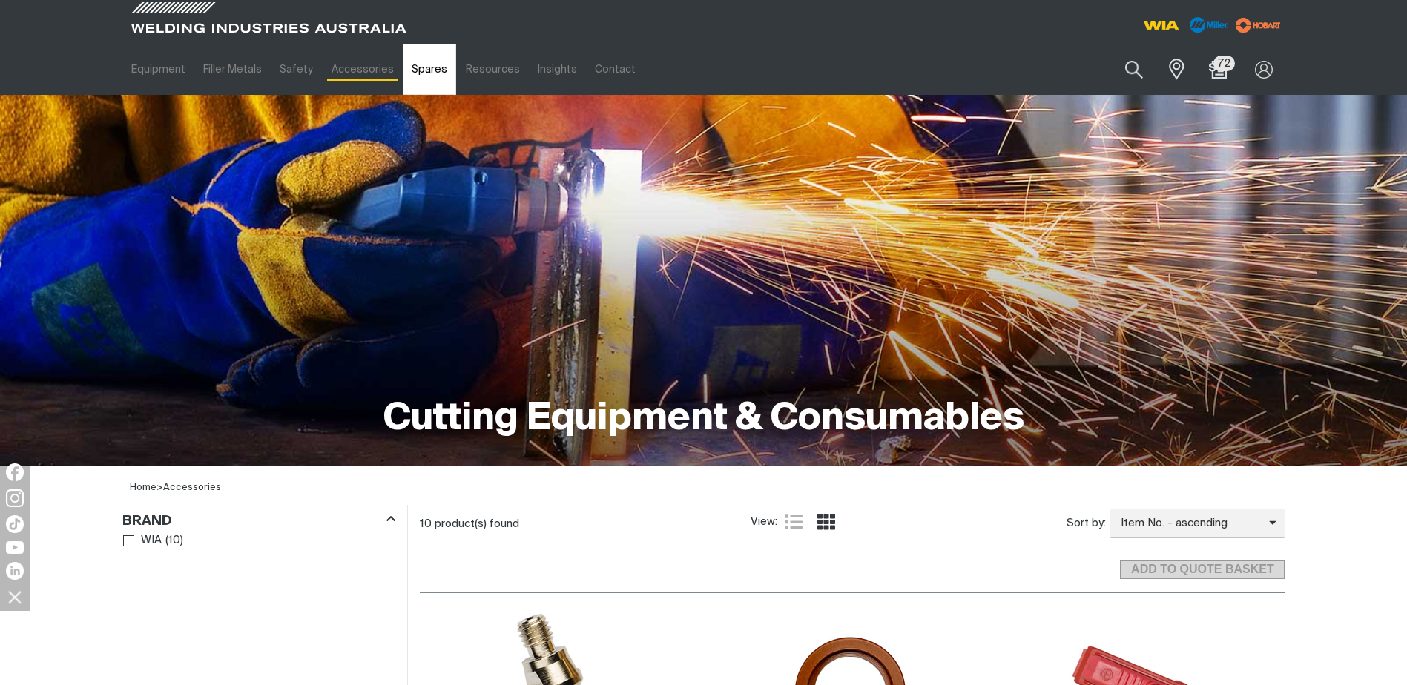
click at [422, 70] on link "Spares" at bounding box center [429, 69] width 53 height 51
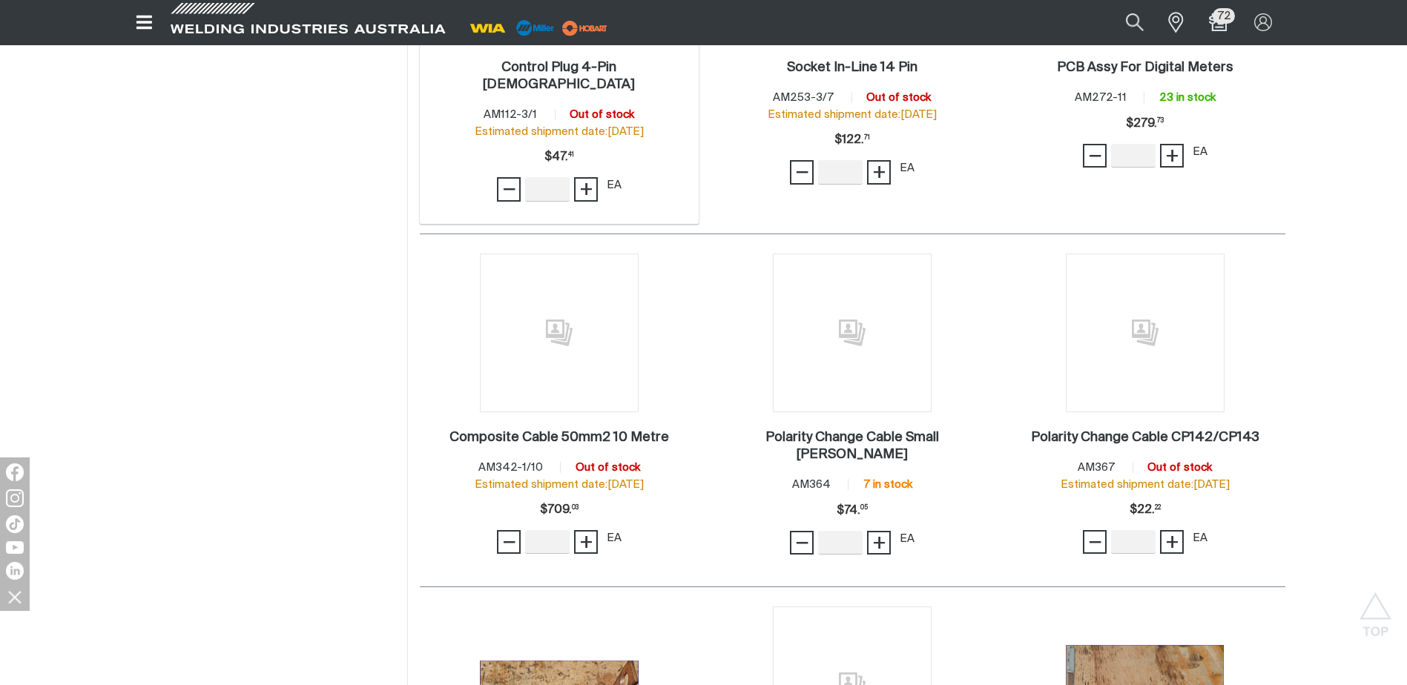
scroll to position [1112, 0]
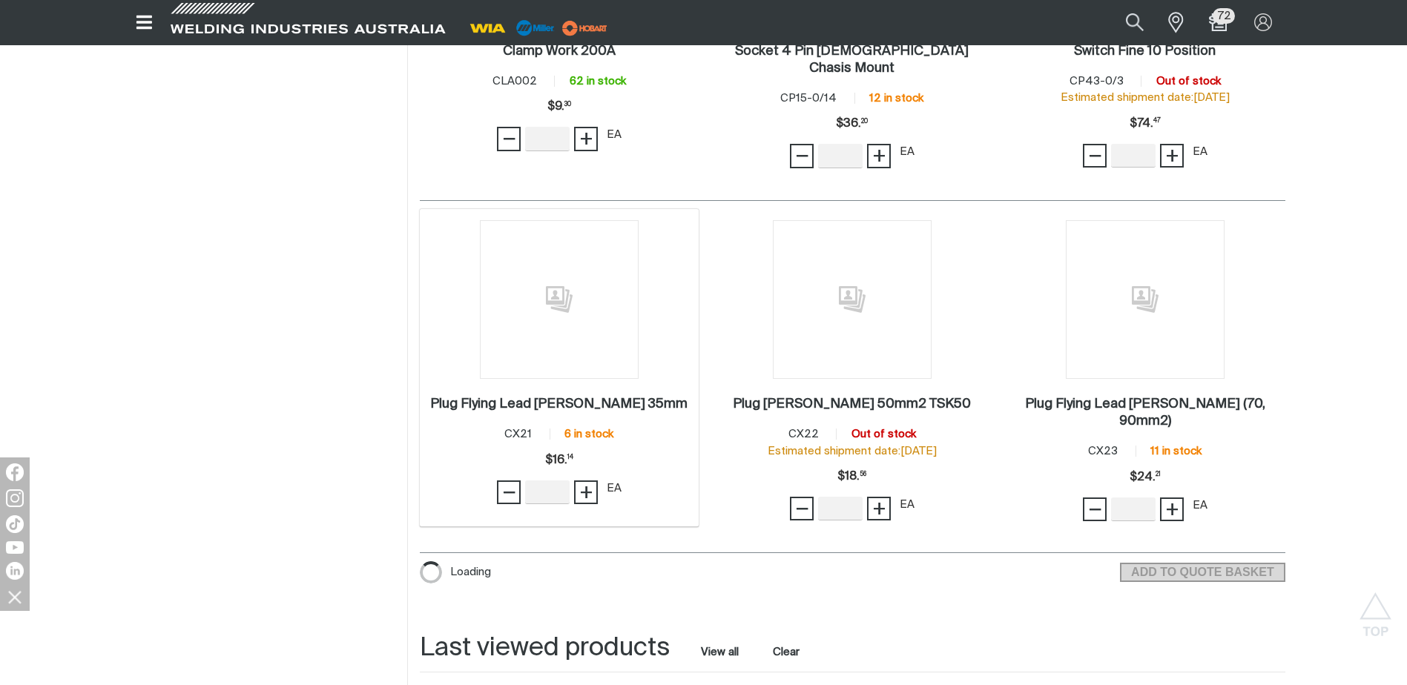
scroll to position [2224, 0]
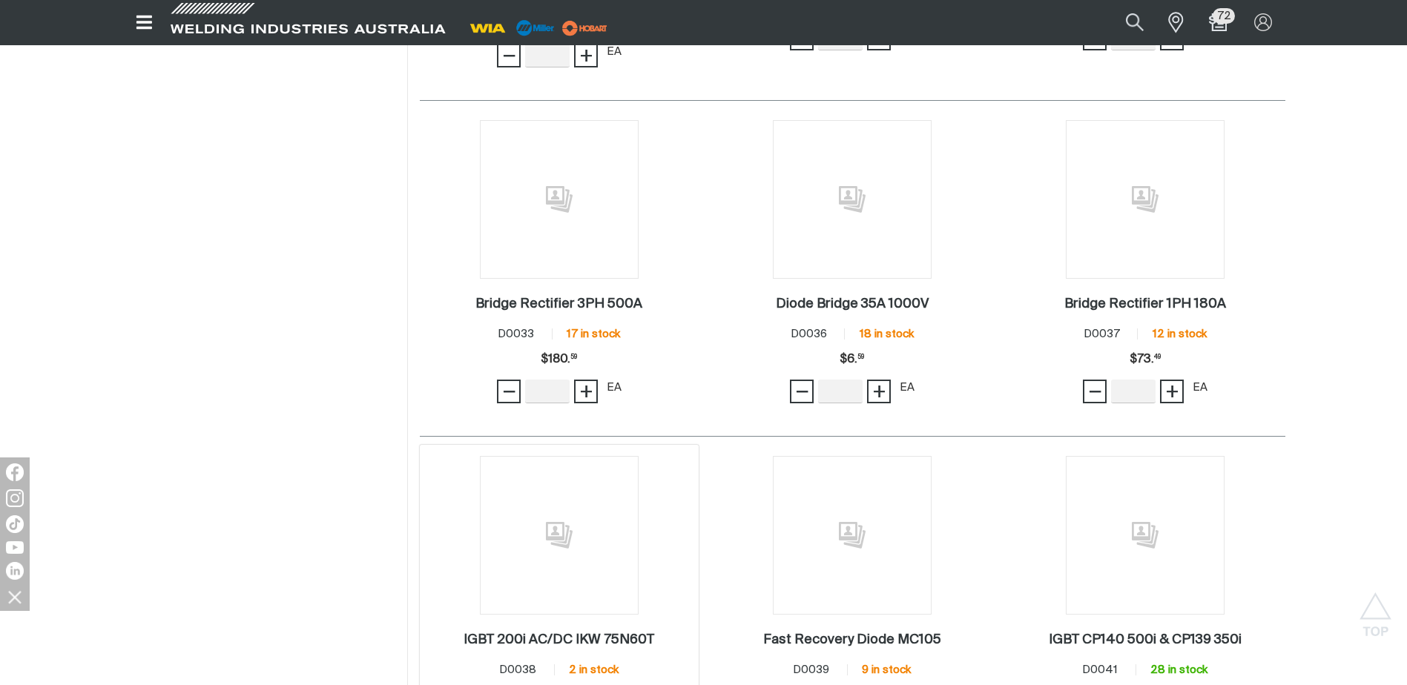
scroll to position [3411, 0]
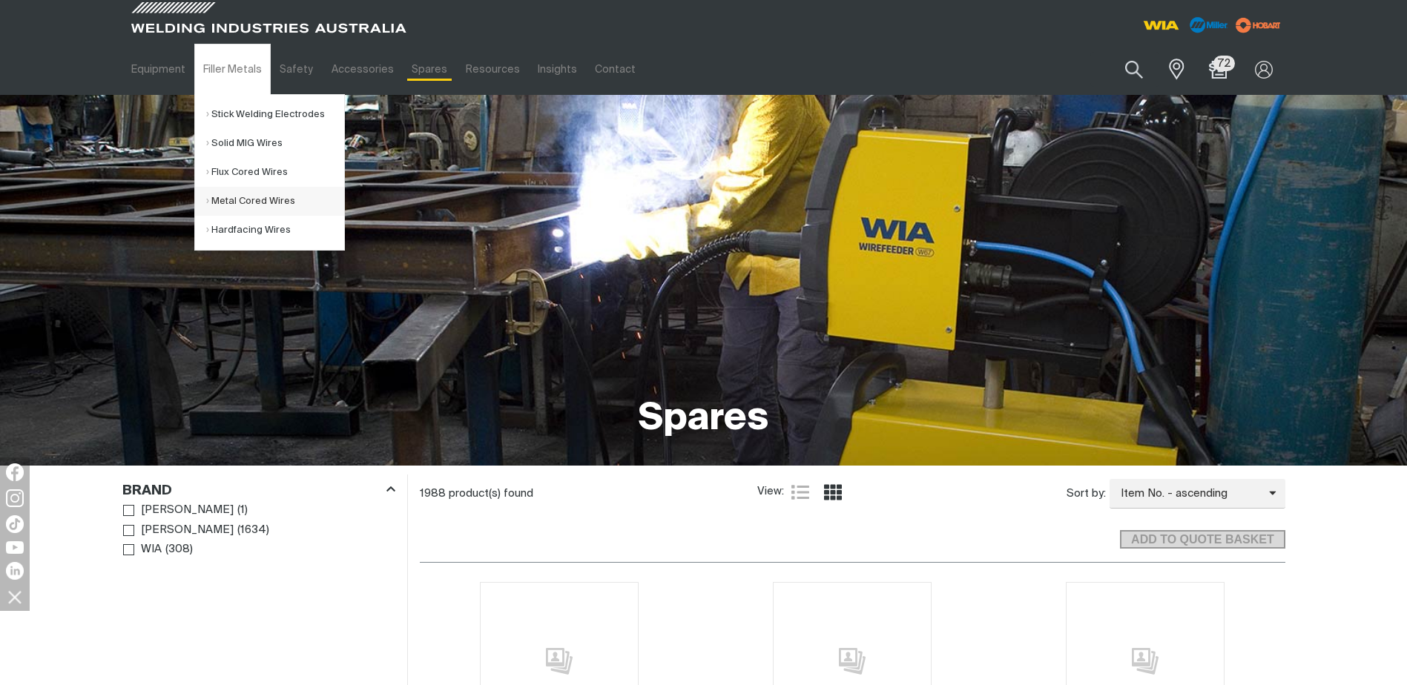
click at [250, 206] on link "Metal Cored Wires" at bounding box center [275, 201] width 138 height 29
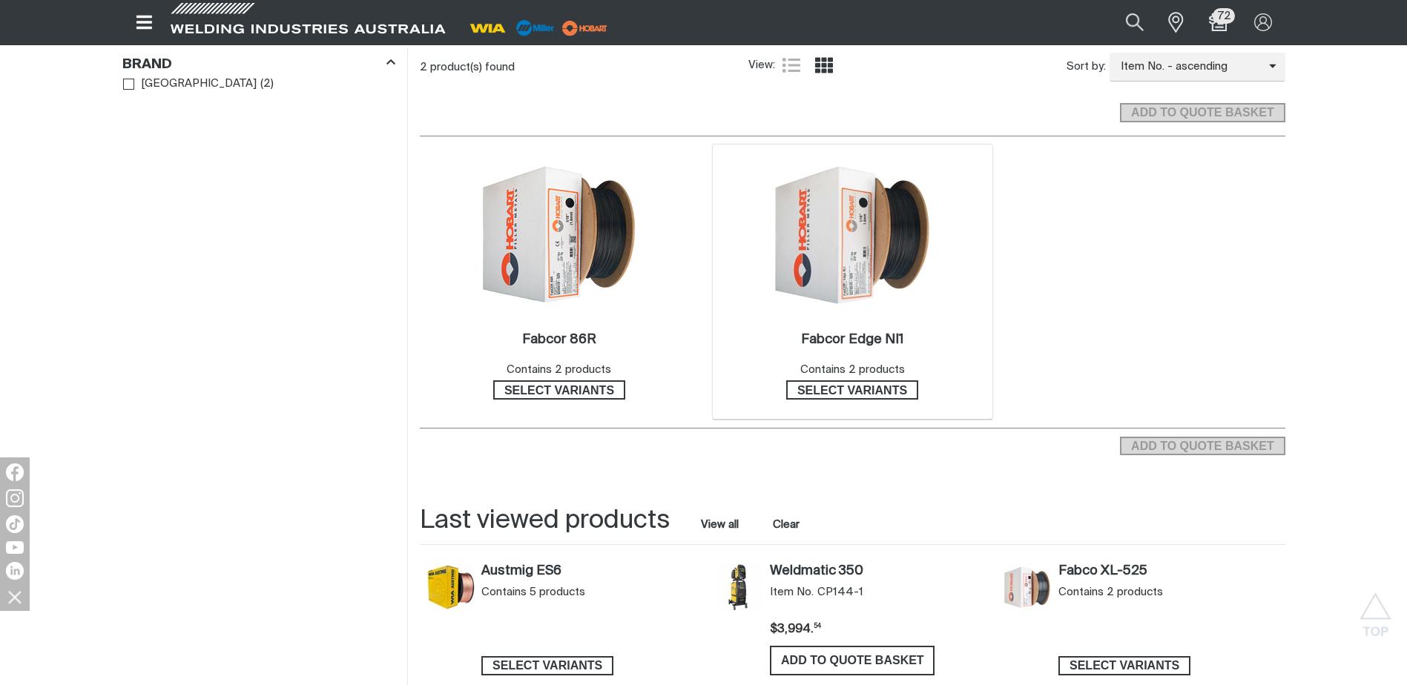
scroll to position [519, 0]
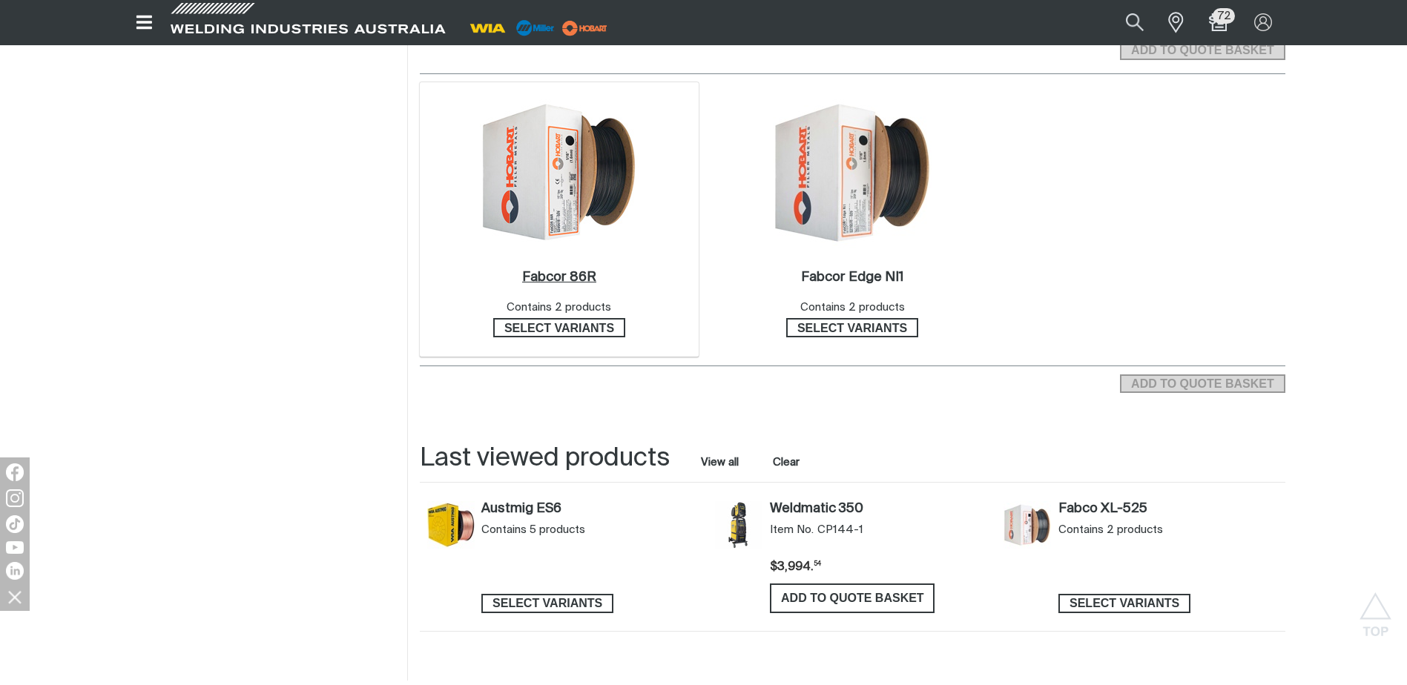
click at [558, 282] on h2 "Fabcor 86R ." at bounding box center [559, 277] width 74 height 13
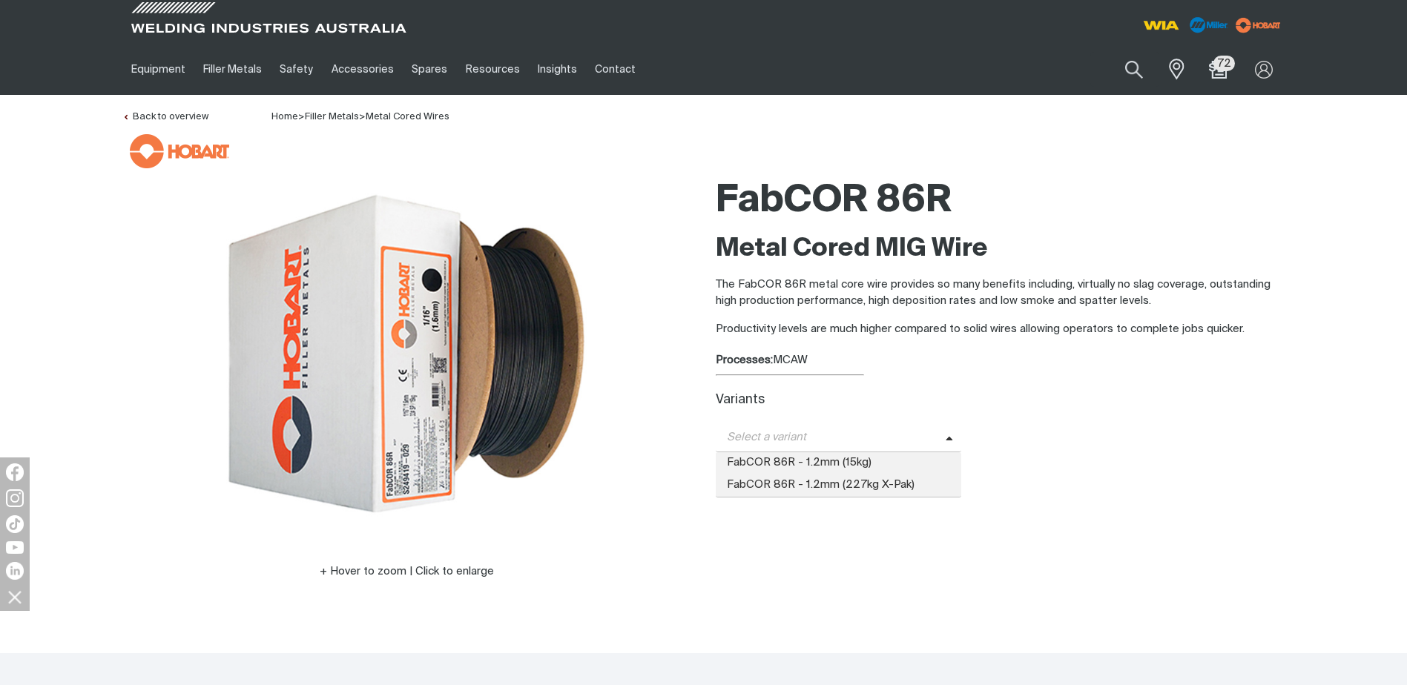
click at [872, 444] on span "Select a variant" at bounding box center [830, 437] width 230 height 17
click at [842, 468] on span "FabCOR 86R - 1.2mm (15kg)" at bounding box center [838, 463] width 246 height 22
